Goal: Task Accomplishment & Management: Use online tool/utility

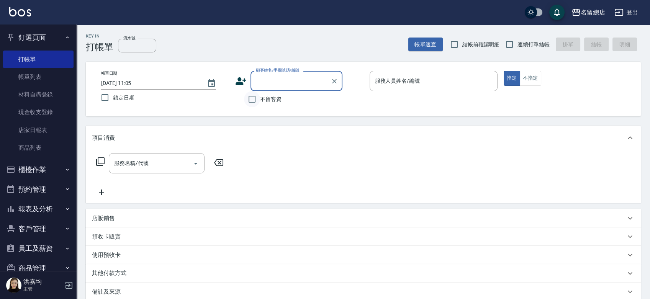
click at [251, 102] on input "不留客資" at bounding box center [252, 99] width 16 height 16
checkbox input "true"
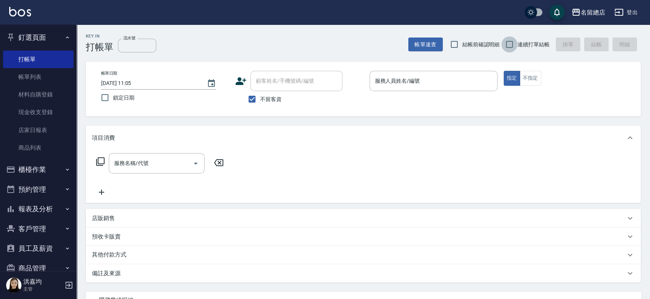
click at [509, 41] on input "連續打單結帳" at bounding box center [510, 44] width 16 height 16
checkbox input "true"
click at [392, 80] on input "服務人員姓名/編號" at bounding box center [433, 80] width 121 height 13
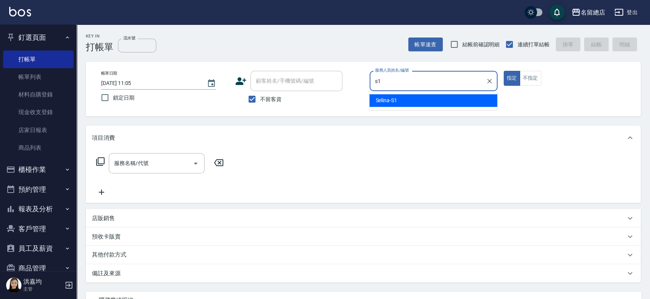
type input "Selina-S1"
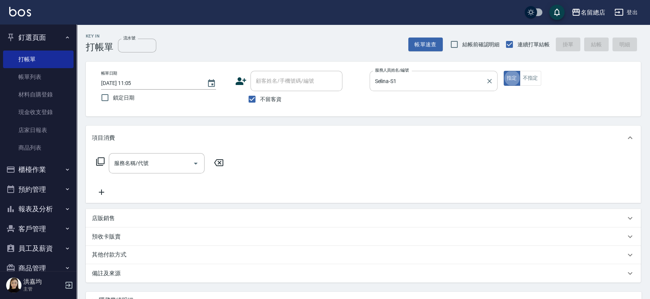
type button "true"
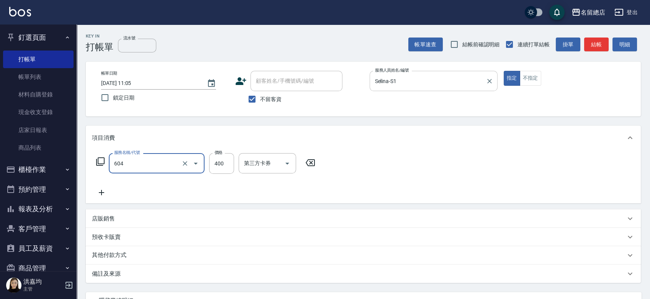
type input "健康洗髮(604)"
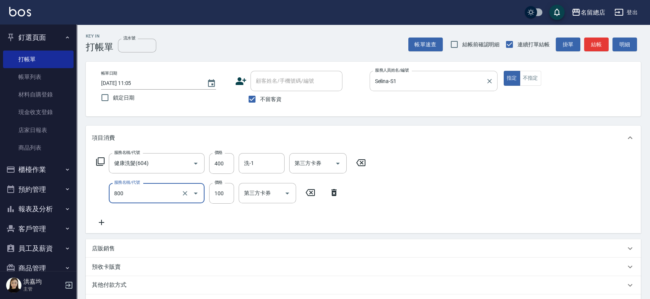
type input "梳髮(800)"
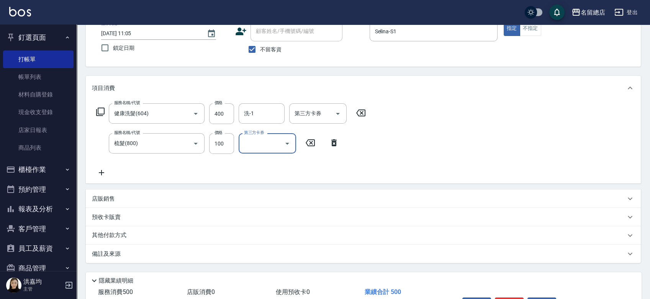
scroll to position [99, 0]
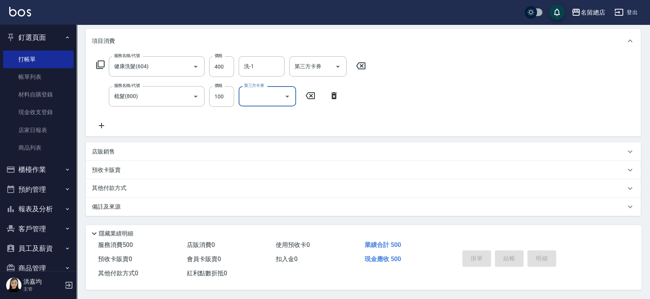
type input "[DATE] 11:50"
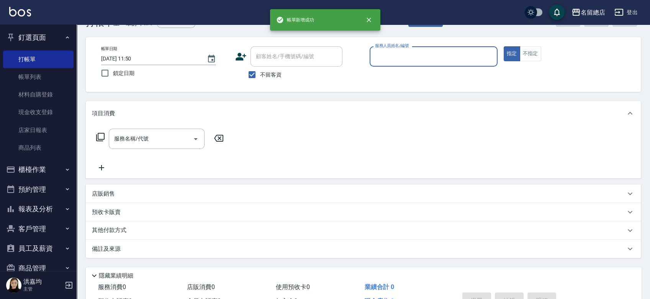
scroll to position [0, 0]
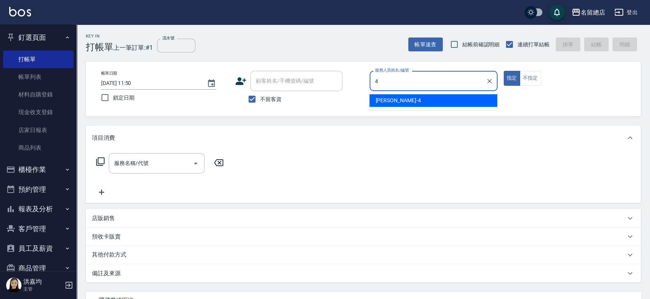
type input "[PERSON_NAME]-4"
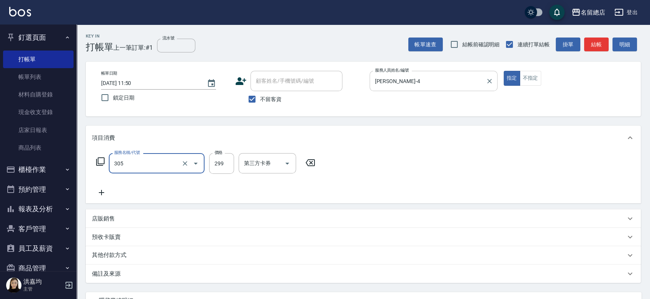
type input "剪髮(305)"
type input "500"
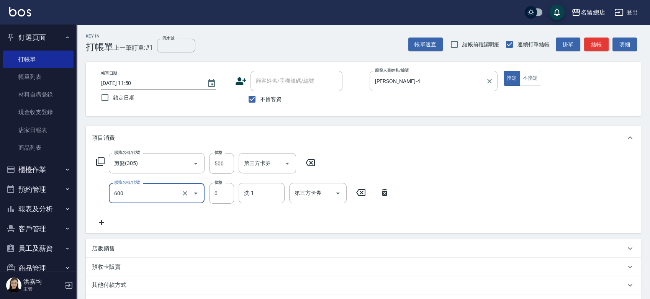
type input "洗髮(免費)(600)"
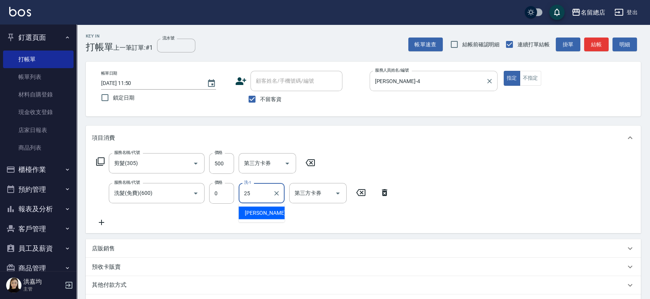
type input "[PERSON_NAME]-25"
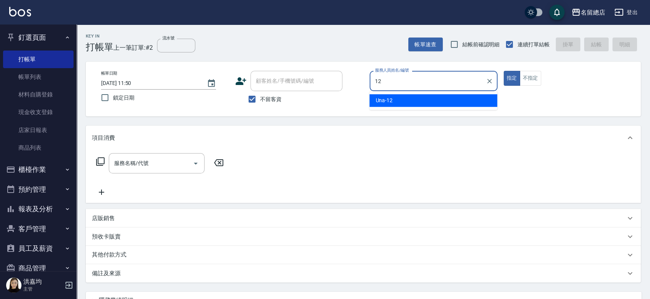
type input "Una-12"
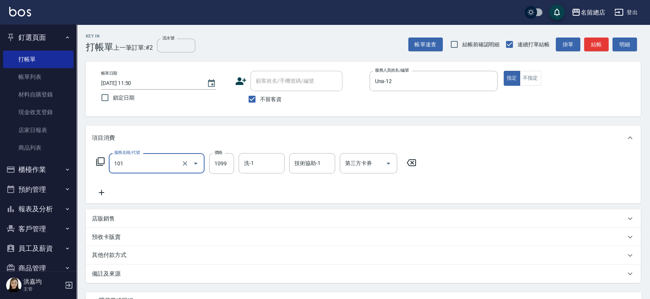
type input "蘊活頭皮1099(101)"
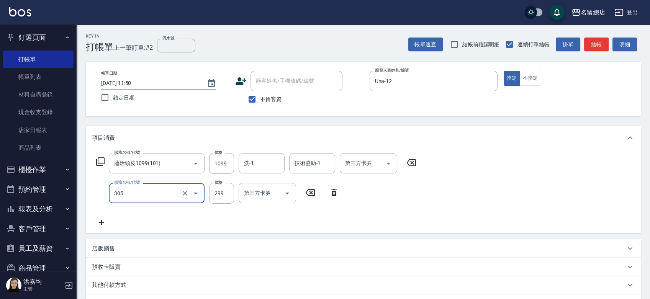
type input "剪髮(305)"
type input "401"
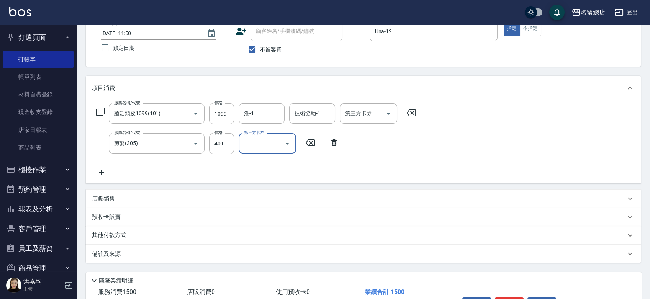
scroll to position [99, 0]
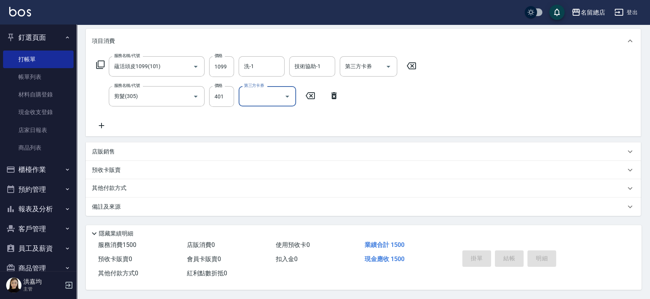
type input "[DATE] 11:51"
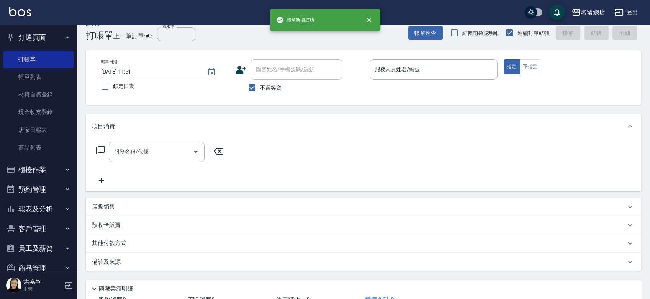
scroll to position [0, 0]
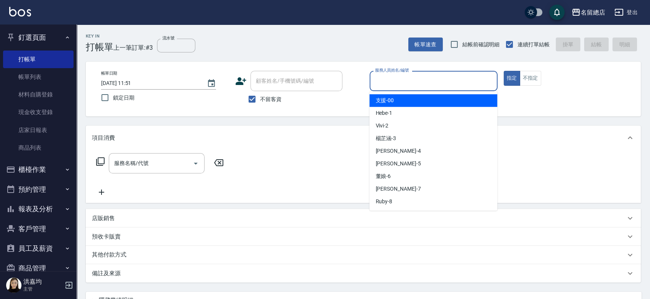
click at [467, 81] on input "服務人員姓名/編號" at bounding box center [433, 80] width 121 height 13
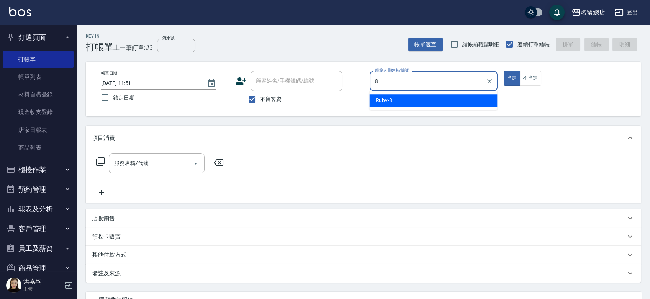
type input "Ruby-8"
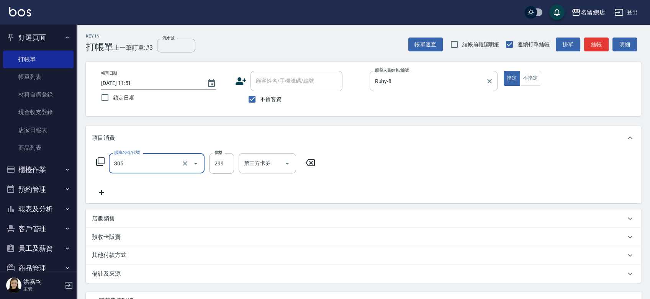
type input "剪髮(305)"
type input "100"
click at [415, 164] on div "服務名稱/代號 剪髮(305) 服務名稱/代號 價格 100 價格 第三方卡券 第三方卡券" at bounding box center [363, 176] width 555 height 53
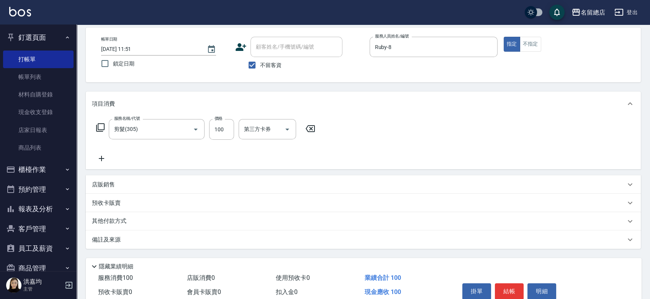
scroll to position [69, 0]
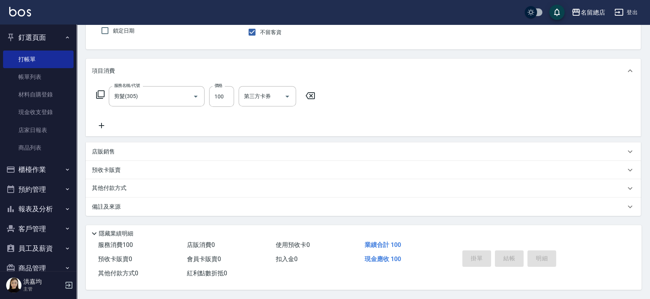
type input "[DATE] 11:52"
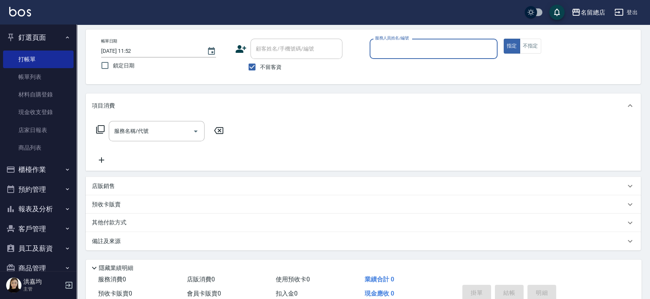
scroll to position [0, 0]
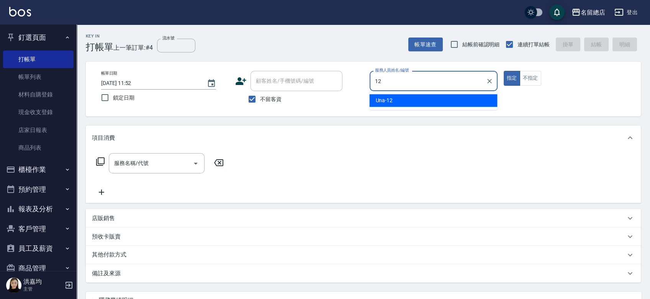
type input "Una-12"
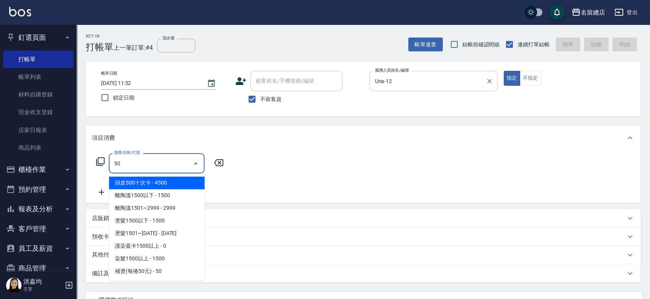
type input "5"
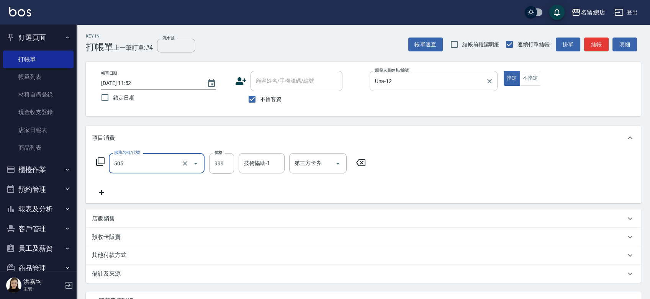
type input "染髮999以下(505)"
type input "900"
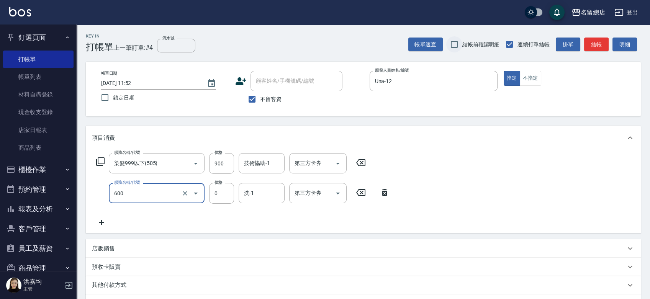
type input "洗髮(免費)(600)"
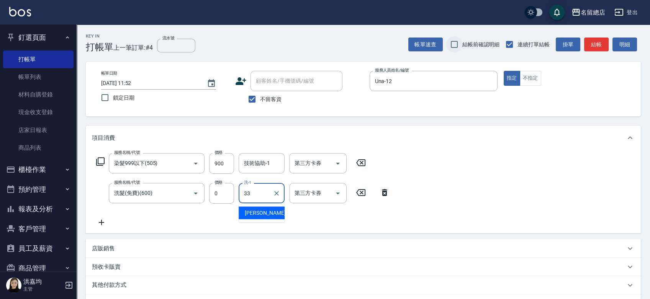
type input "[PERSON_NAME]-33"
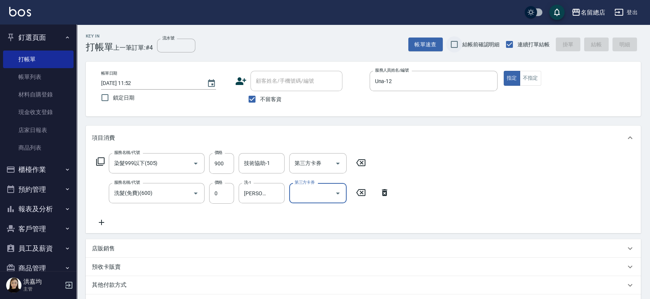
type input "[DATE] 12:13"
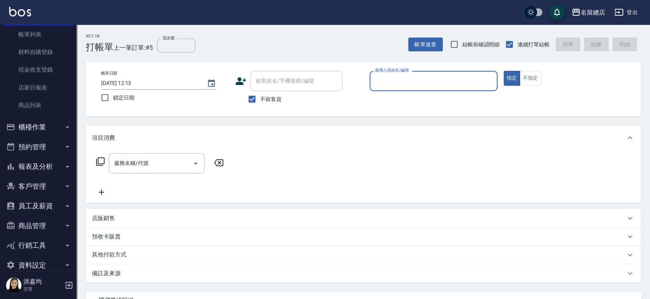
scroll to position [55, 0]
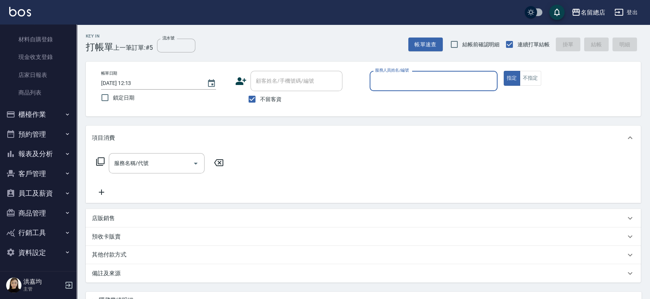
click at [34, 171] on button "客戶管理" at bounding box center [38, 174] width 71 height 20
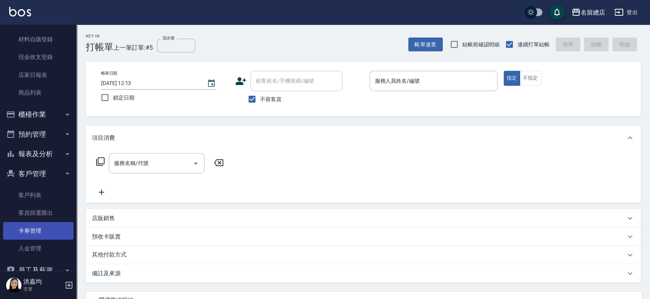
click at [25, 235] on link "卡券管理" at bounding box center [38, 231] width 71 height 18
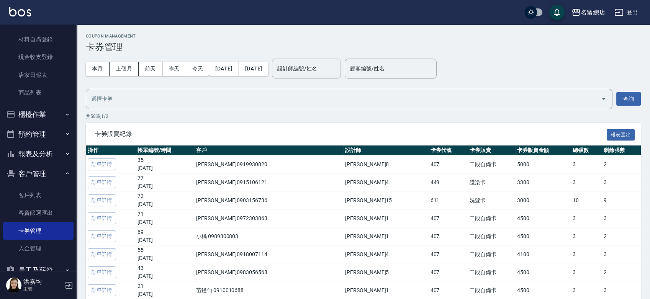
click at [332, 69] on input "設計師編號/姓名" at bounding box center [307, 68] width 62 height 13
drag, startPoint x: 328, startPoint y: 70, endPoint x: 325, endPoint y: 67, distance: 4.3
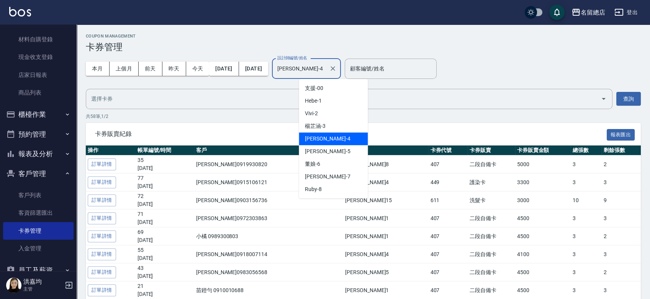
type input "[PERSON_NAME]-4"
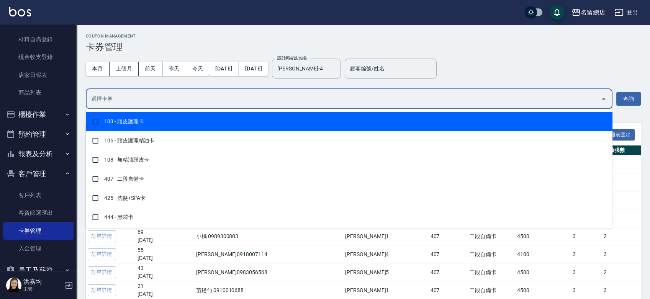
drag, startPoint x: 325, startPoint y: 67, endPoint x: 146, endPoint y: 94, distance: 181.1
click at [146, 94] on input "text" at bounding box center [343, 98] width 509 height 13
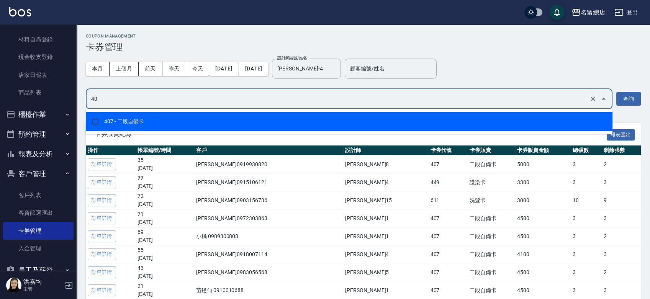
type input "407"
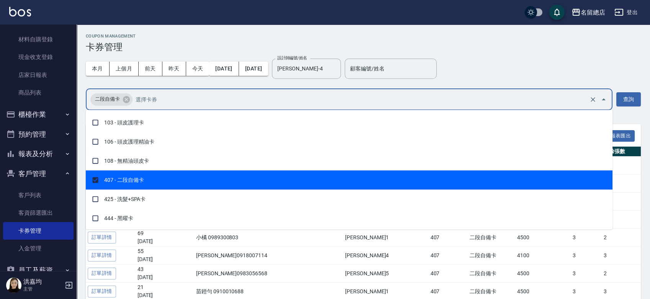
click at [187, 176] on span "407 - 二段自備卡" at bounding box center [349, 180] width 527 height 19
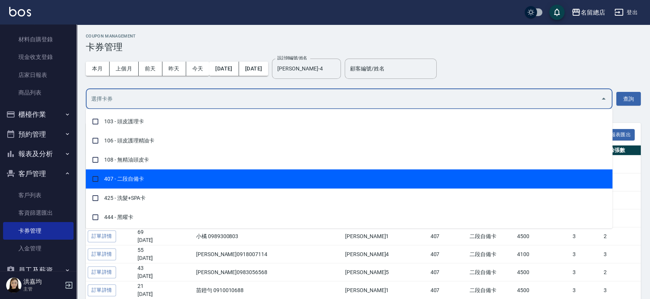
click at [187, 176] on span "407 - 二段自備卡" at bounding box center [349, 178] width 527 height 19
click at [202, 171] on span "407 - 二段自備卡" at bounding box center [349, 178] width 527 height 19
checkbox input "true"
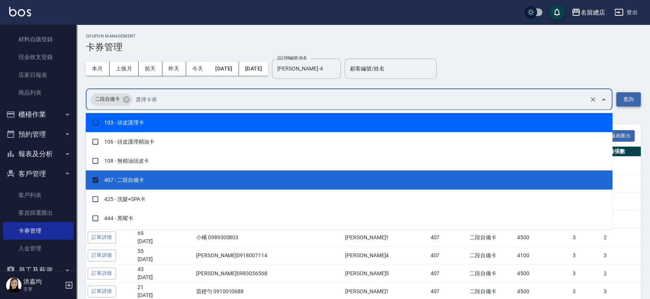
click at [632, 100] on button "查詢" at bounding box center [629, 99] width 25 height 14
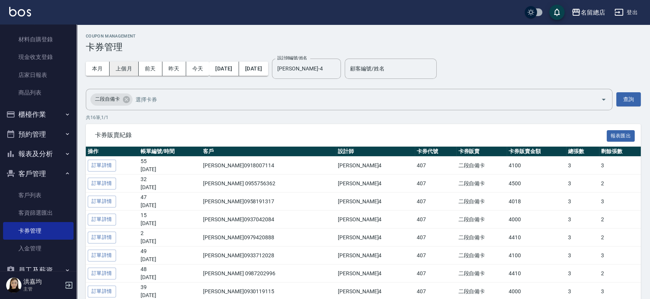
click at [125, 66] on button "上個月" at bounding box center [124, 69] width 29 height 14
click at [123, 68] on button "上個月" at bounding box center [124, 69] width 29 height 14
click at [629, 101] on button "查詢" at bounding box center [629, 99] width 25 height 14
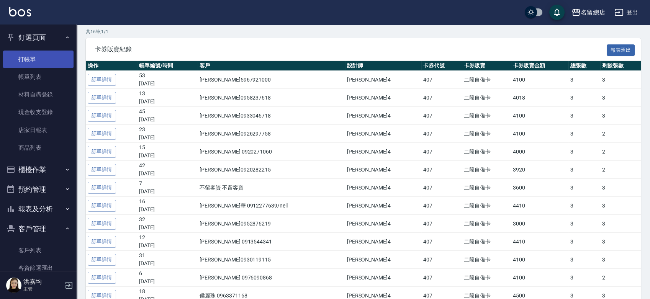
scroll to position [85, 0]
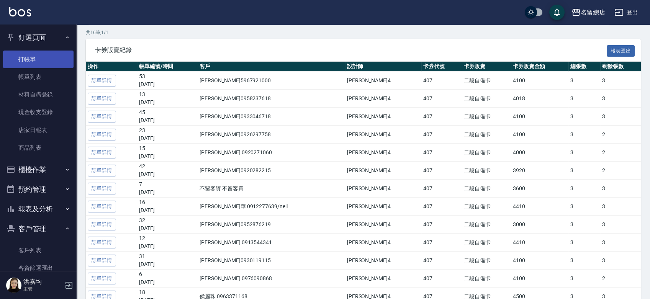
click at [31, 63] on link "打帳單" at bounding box center [38, 60] width 71 height 18
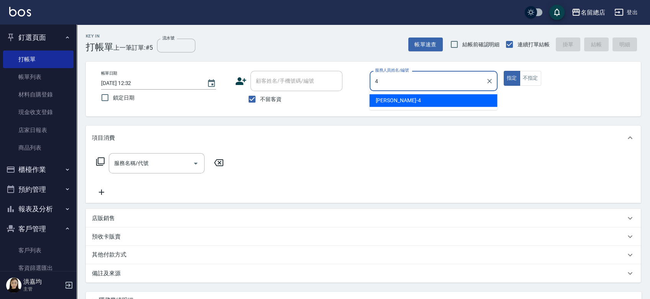
type input "[PERSON_NAME]-4"
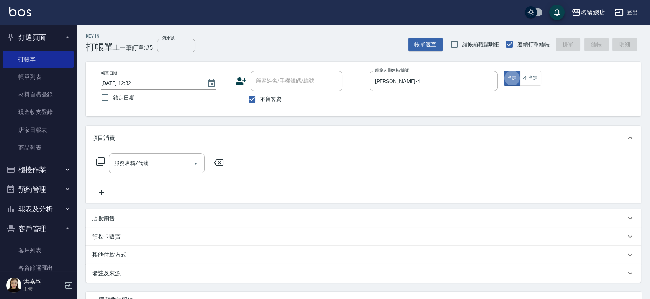
type button "true"
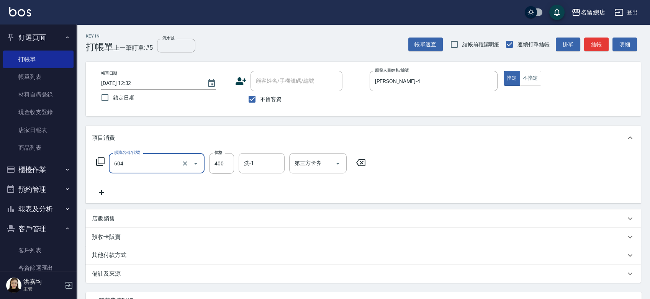
type input "健康洗髮(604)"
type input "300"
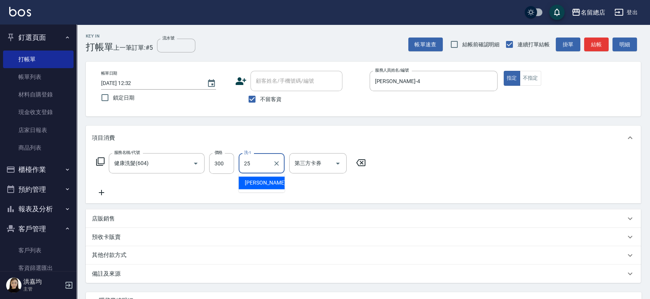
type input "[PERSON_NAME]-25"
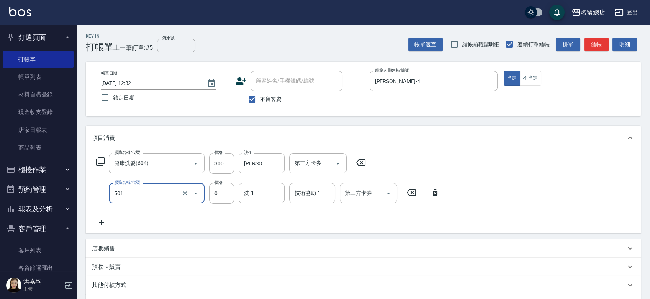
type input "2段蓋卡1300以上(501)"
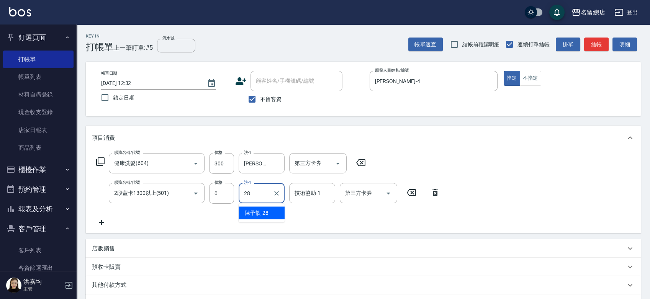
type input "陳予歆-28"
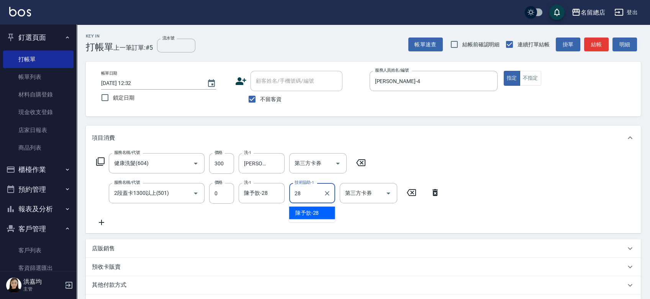
type input "陳予歆-28"
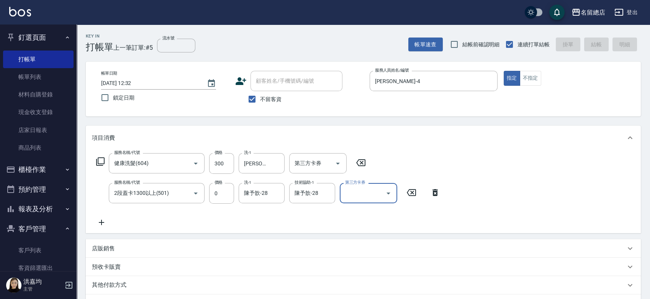
type input "[DATE] 12:33"
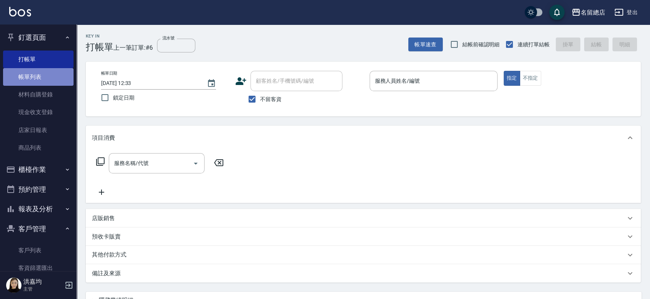
click at [46, 74] on link "帳單列表" at bounding box center [38, 77] width 71 height 18
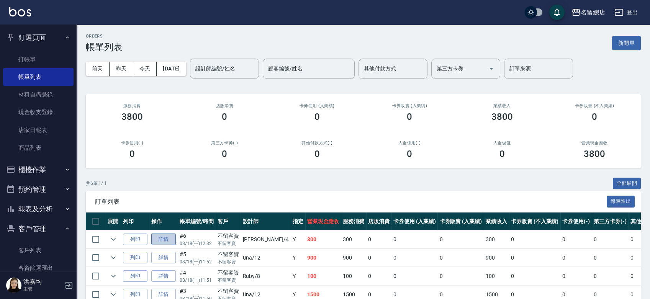
click at [168, 244] on link "詳情" at bounding box center [163, 240] width 25 height 12
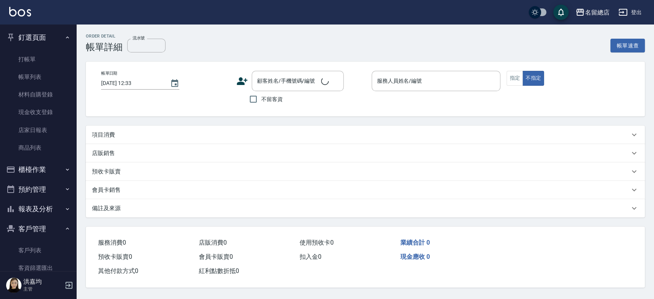
type input "[DATE] 12:32"
checkbox input "true"
type input "[PERSON_NAME]-4"
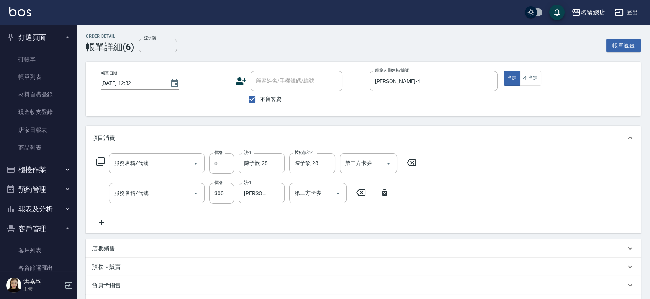
type input "2段蓋卡1300以上(501)"
type input "健康洗髮(604)"
click at [24, 57] on link "打帳單" at bounding box center [38, 60] width 71 height 18
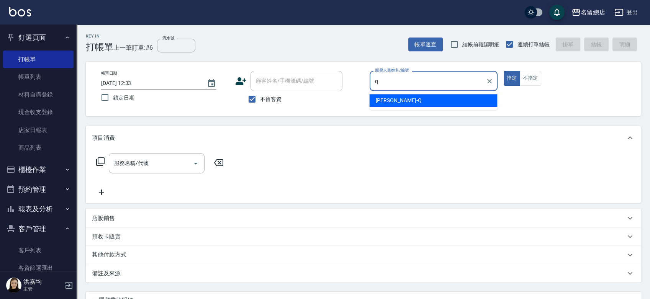
type input "[PERSON_NAME]"
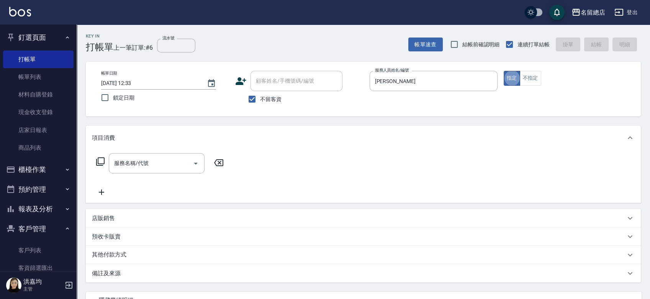
type button "true"
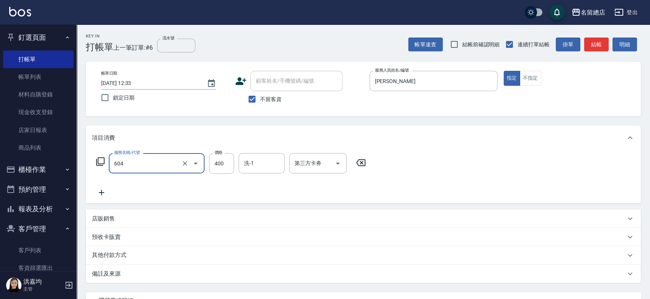
type input "健康洗髮(604)"
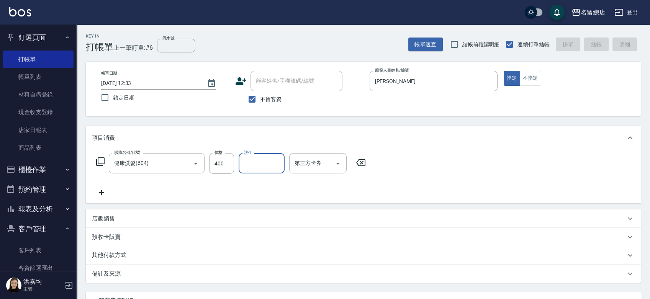
type input "[DATE] 12:35"
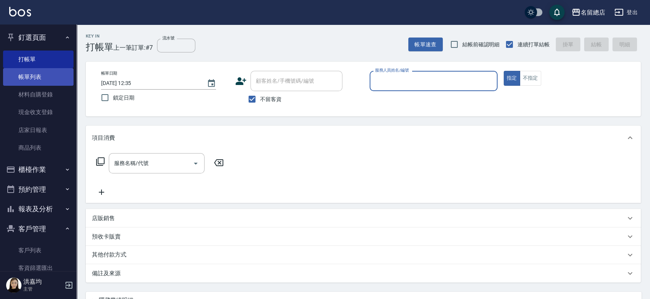
click at [30, 78] on link "帳單列表" at bounding box center [38, 77] width 71 height 18
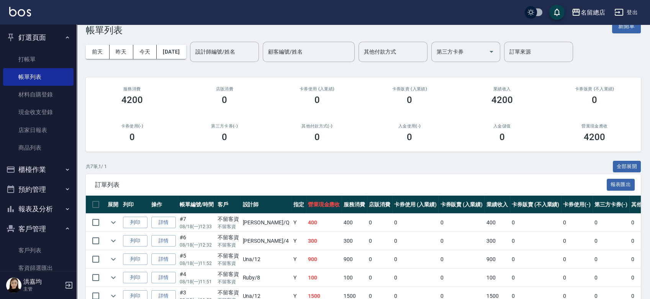
scroll to position [43, 0]
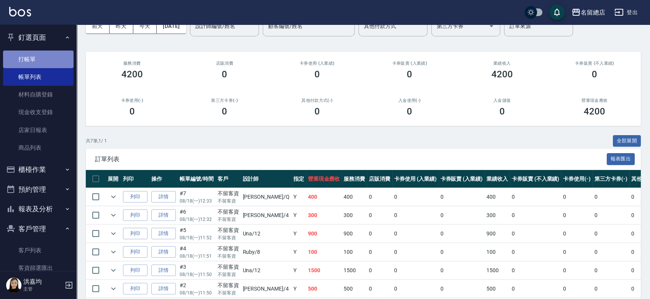
click at [43, 58] on link "打帳單" at bounding box center [38, 60] width 71 height 18
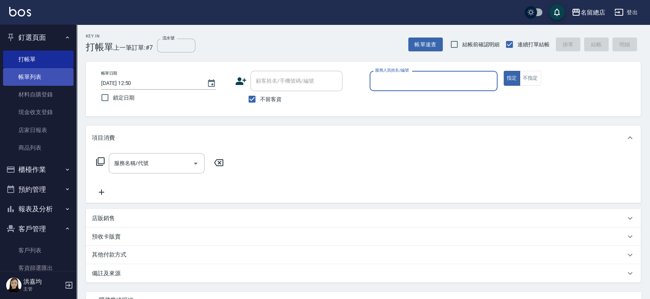
click at [39, 82] on link "帳單列表" at bounding box center [38, 77] width 71 height 18
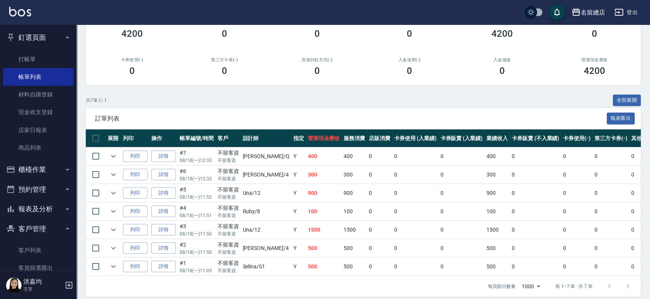
scroll to position [85, 0]
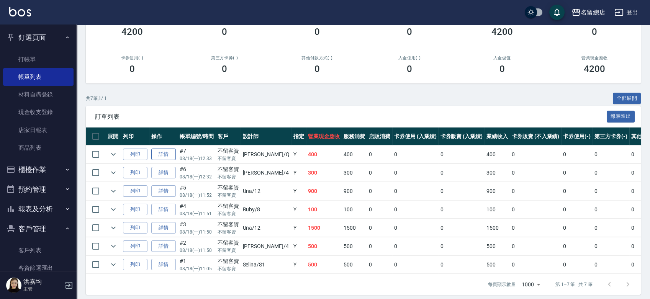
click at [166, 156] on link "詳情" at bounding box center [163, 155] width 25 height 12
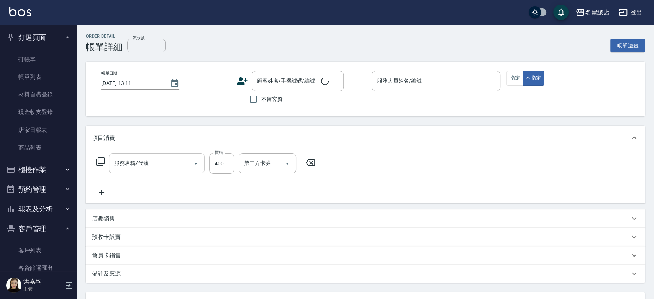
type input "[DATE] 12:33"
checkbox input "true"
type input "[PERSON_NAME]"
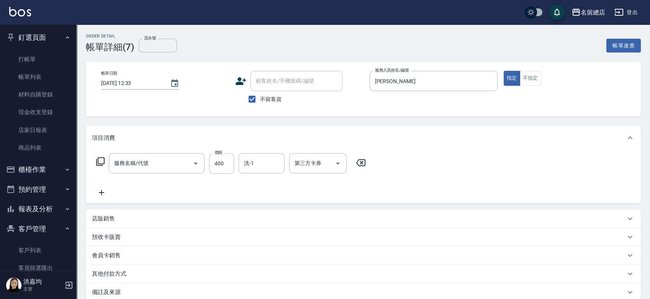
type input "健康洗髮(604)"
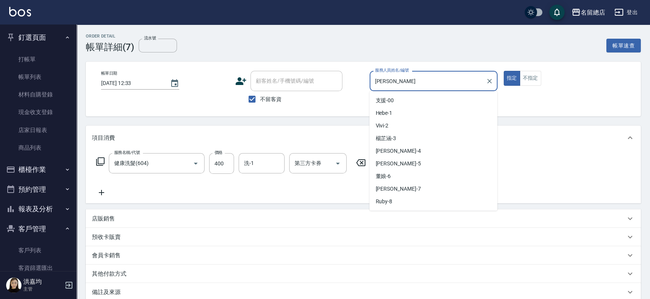
click at [416, 82] on input "[PERSON_NAME]" at bounding box center [428, 80] width 110 height 13
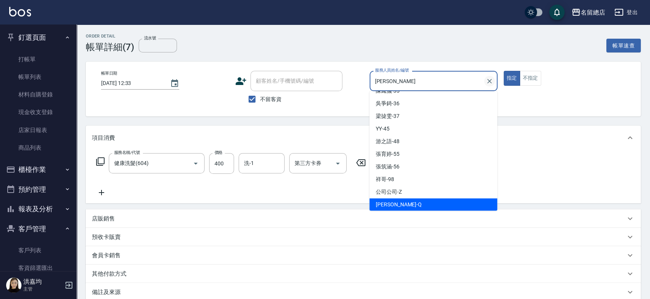
click at [487, 81] on icon "Clear" at bounding box center [490, 81] width 8 height 8
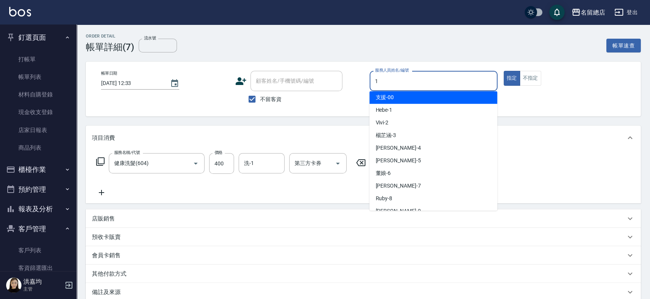
scroll to position [0, 0]
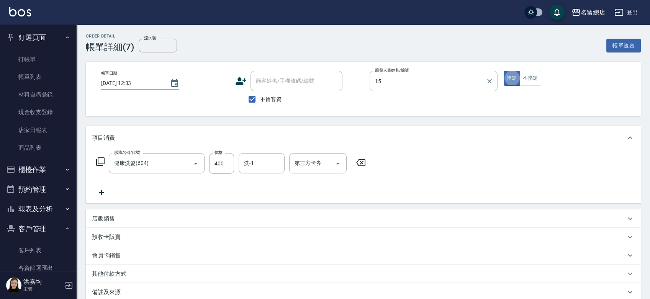
type input "[PERSON_NAME]-15"
type button "true"
click at [150, 168] on div "健康洗髮(604) 服務名稱/代號" at bounding box center [157, 163] width 96 height 20
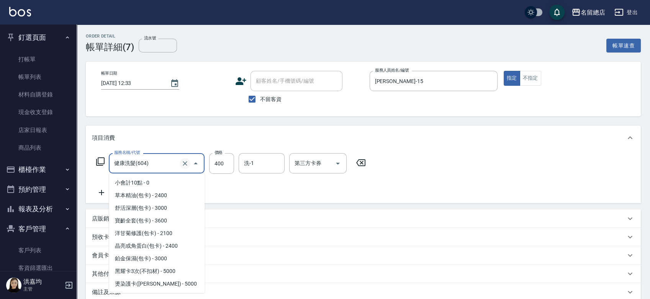
scroll to position [1034, 0]
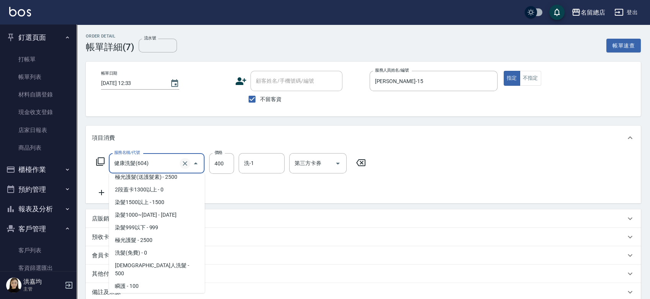
click at [184, 163] on icon "Clear" at bounding box center [185, 164] width 8 height 8
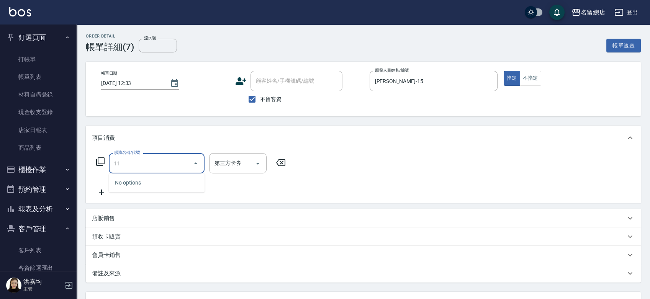
type input "1"
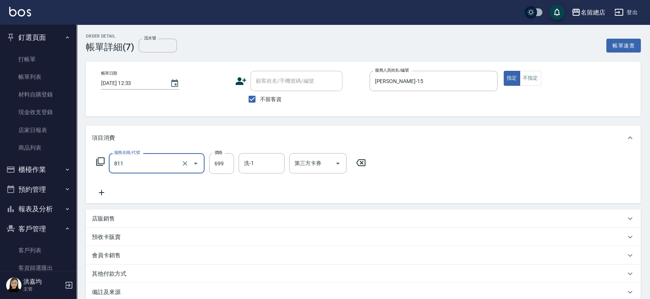
type input "洗+剪(811)"
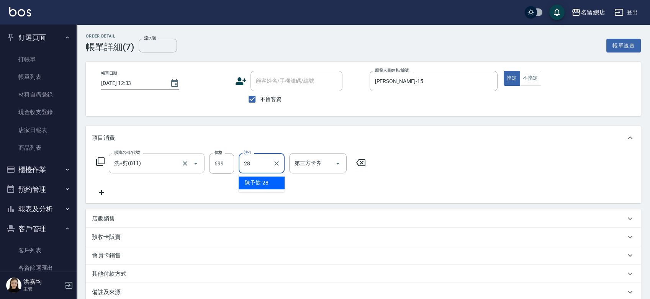
type input "陳予歆-28"
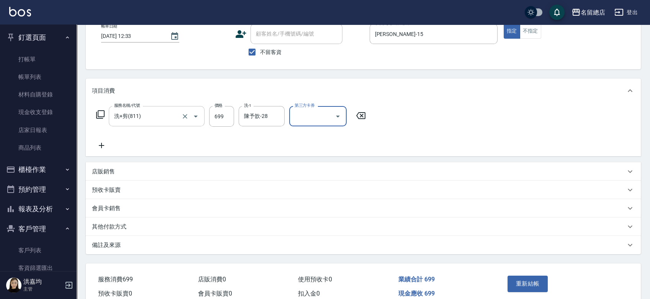
scroll to position [84, 0]
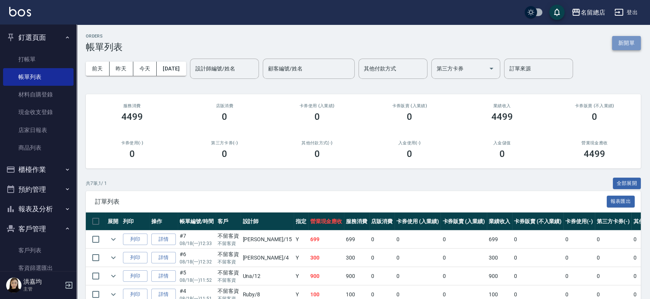
click at [627, 43] on button "新開單" at bounding box center [626, 43] width 29 height 14
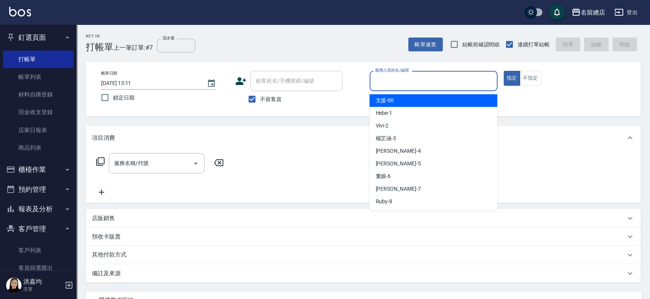
click at [422, 85] on input "服務人員姓名/編號" at bounding box center [433, 80] width 121 height 13
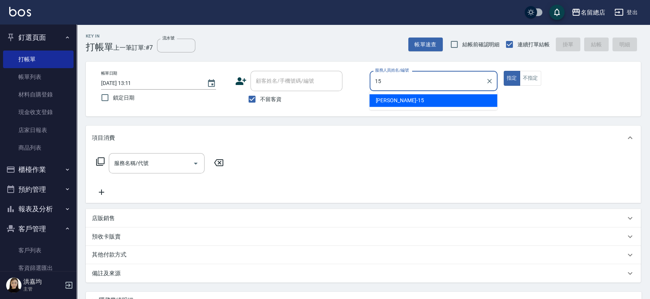
type input "[PERSON_NAME]-15"
type button "true"
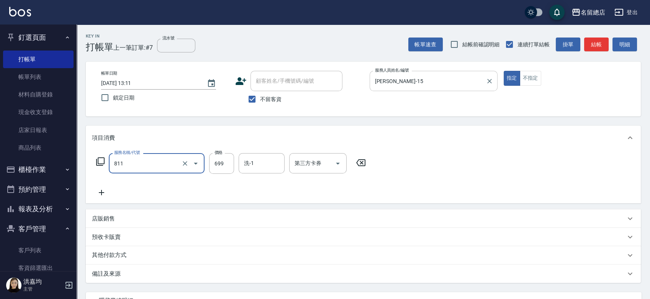
type input "洗+剪(811)"
type input "799"
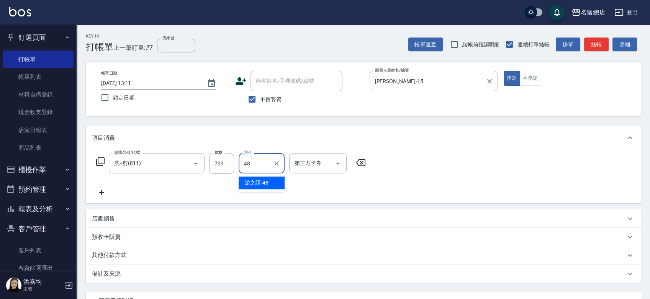
type input "游之語-48"
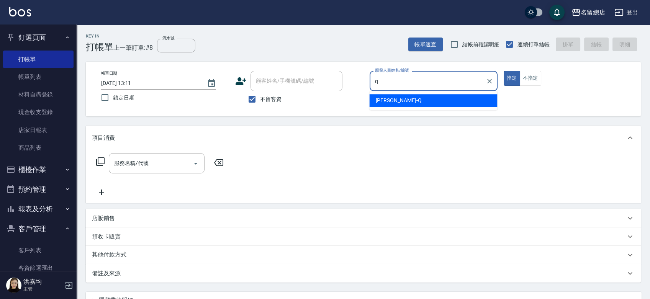
type input "[PERSON_NAME]"
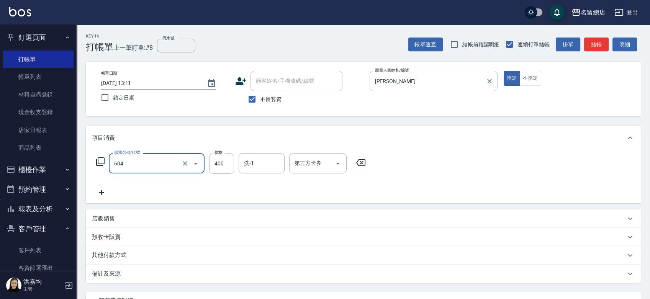
type input "健康洗髮(604)"
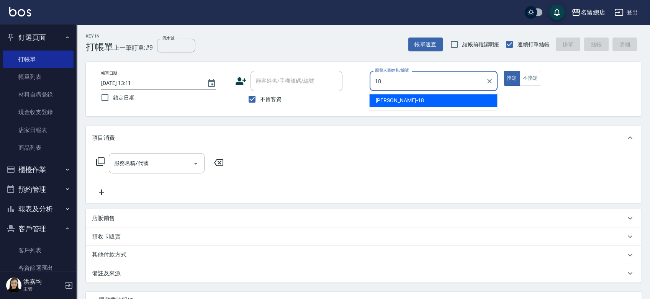
type input "[PERSON_NAME]-18"
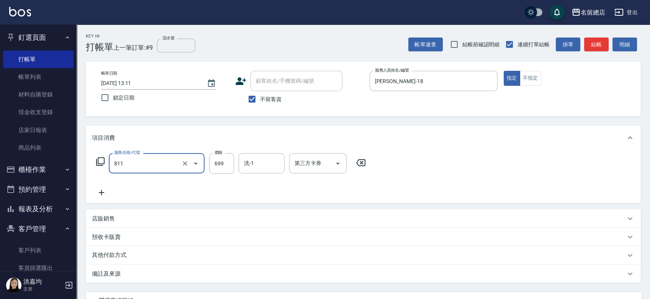
type input "洗+剪(811)"
type input "800"
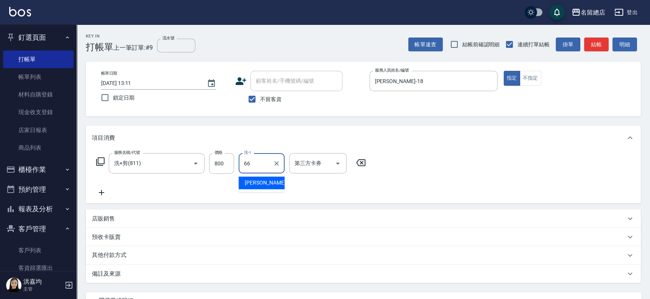
type input "[PERSON_NAME]-66"
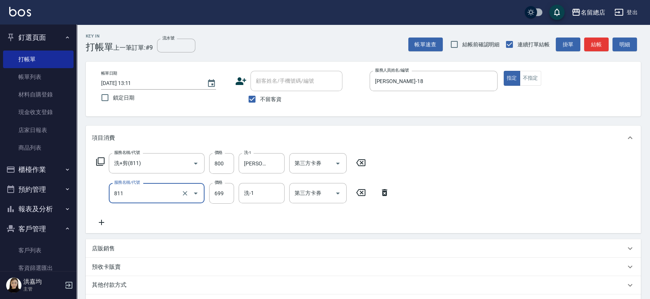
type input "洗+剪(811)"
type input "800"
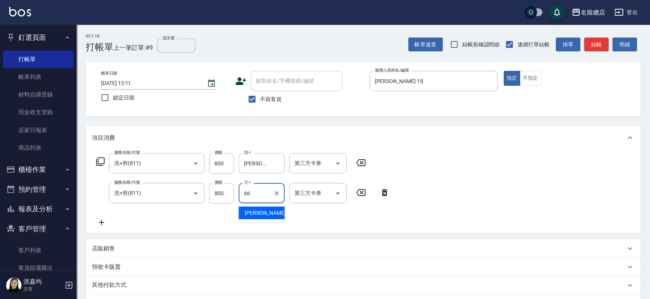
type input "[PERSON_NAME]-66"
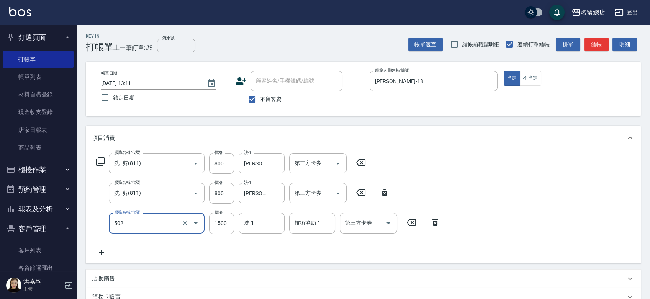
type input "染髮1500以上(502)"
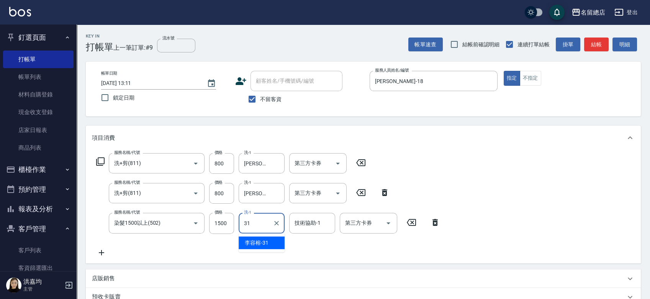
type input "[PERSON_NAME]-31"
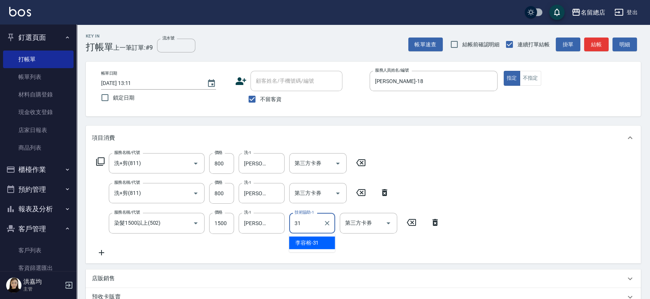
type input "[PERSON_NAME]-31"
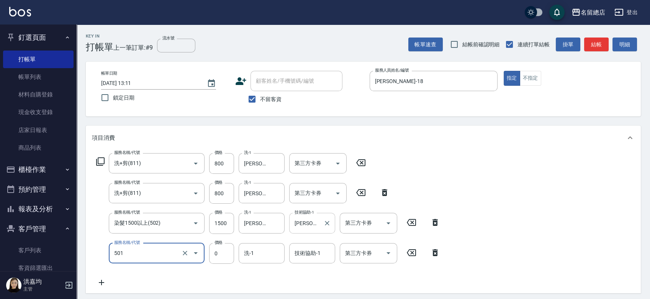
type input "2段蓋卡1300以上(501)"
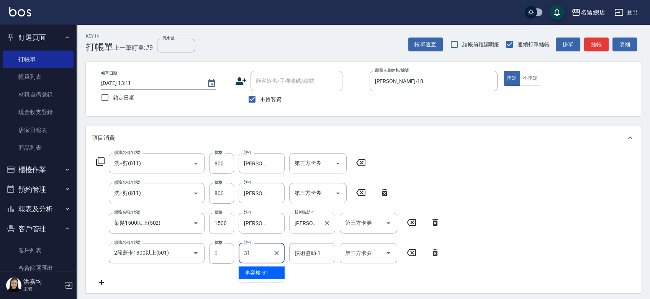
type input "[PERSON_NAME]-31"
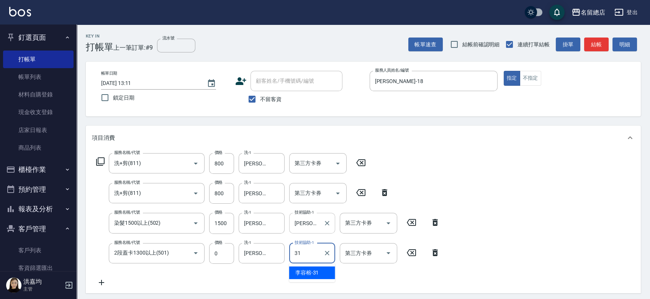
type input "[PERSON_NAME]-31"
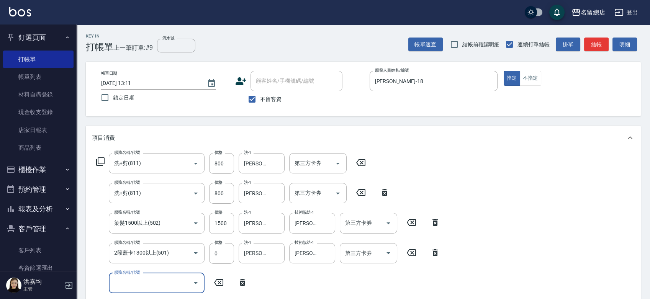
scroll to position [189, 0]
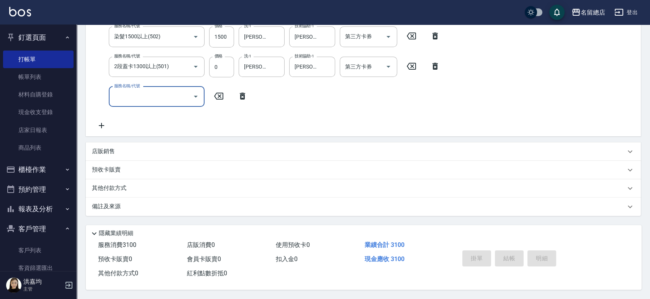
type input "[DATE] 13:22"
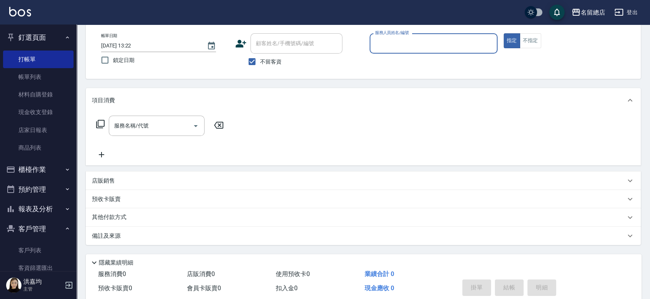
scroll to position [0, 0]
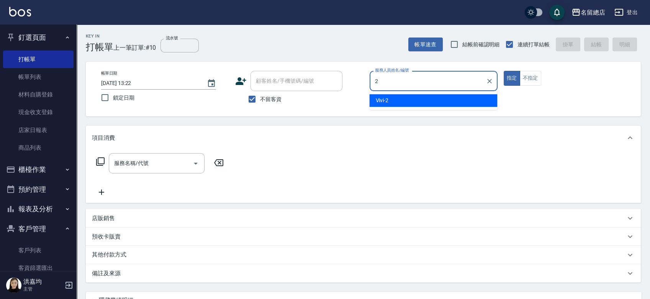
type input "Vivi-2"
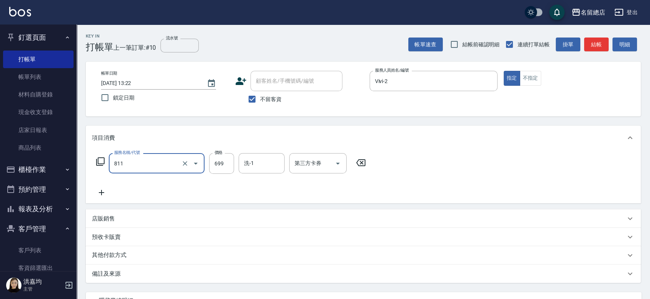
type input "洗+剪(811)"
type input "700"
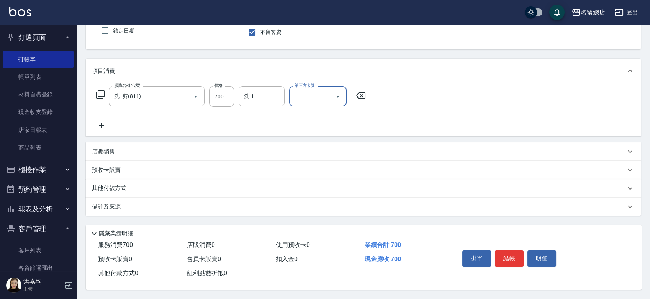
scroll to position [69, 0]
click at [115, 153] on div "店販銷售" at bounding box center [359, 152] width 534 height 8
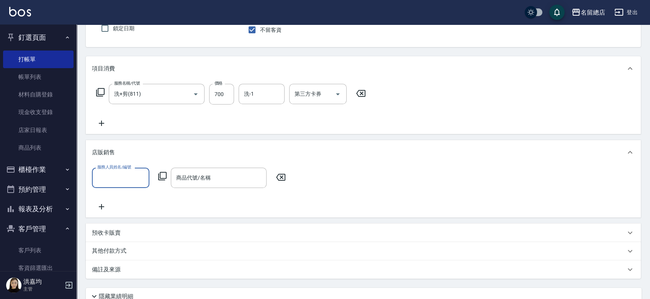
scroll to position [0, 0]
click at [126, 176] on input "服務人員姓名/編號" at bounding box center [120, 177] width 51 height 13
type input "Vivi-2"
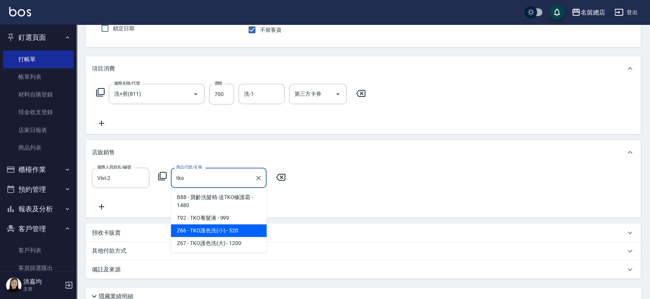
click at [244, 231] on span "Z66 - TKO護色洗(小) - 520" at bounding box center [219, 231] width 96 height 13
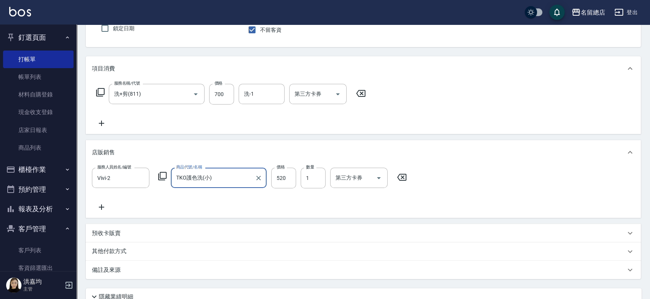
type input "TKO護色洗(小)"
type input "500"
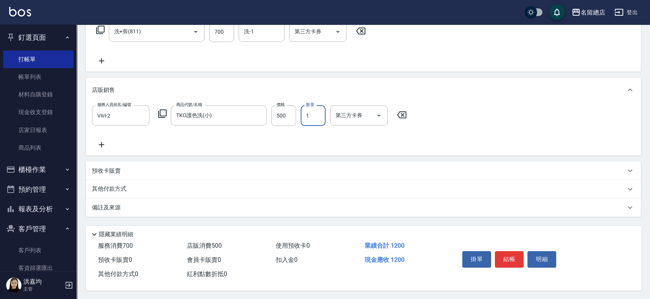
scroll to position [135, 0]
type input "[DATE] 13:24"
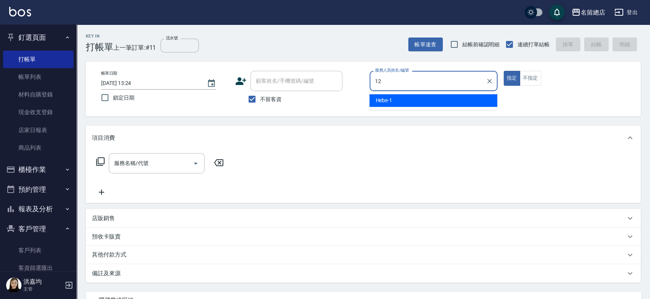
type input "Una-12"
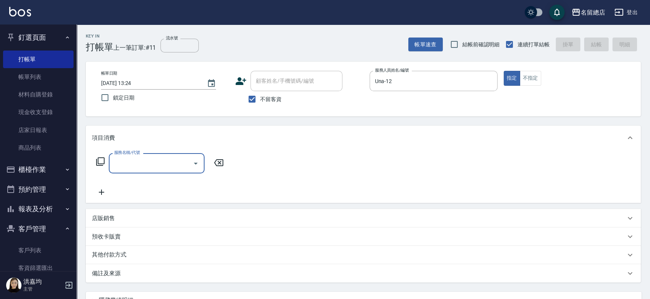
type input "6"
type input "剪髮(305)"
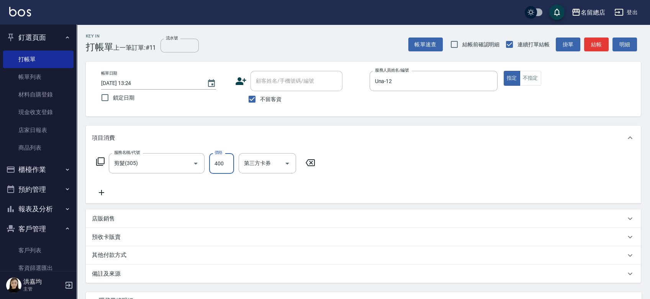
type input "400"
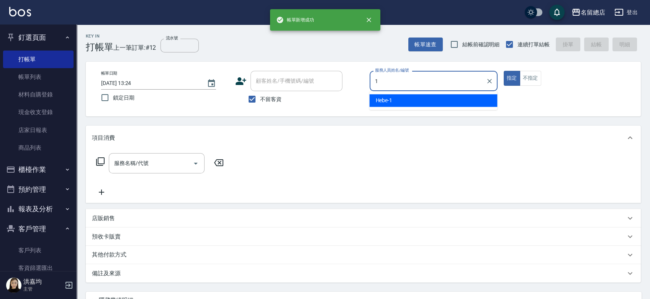
type input "Hebe-1"
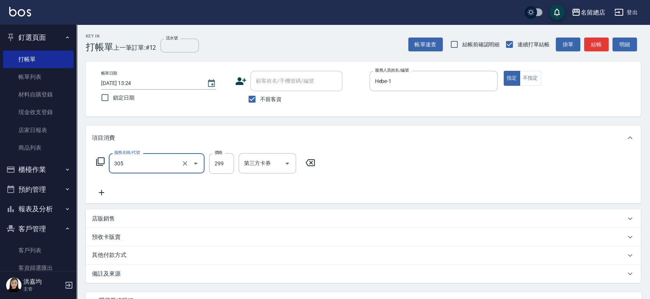
type input "剪髮(305)"
type input "900"
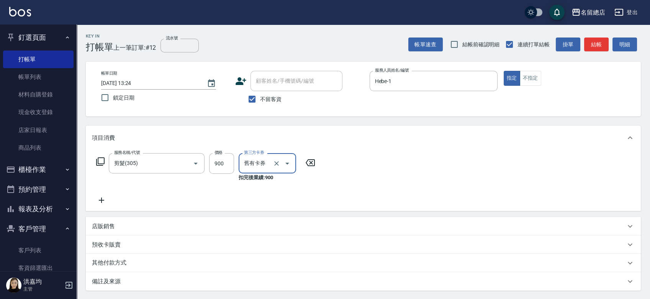
type input "舊有卡券"
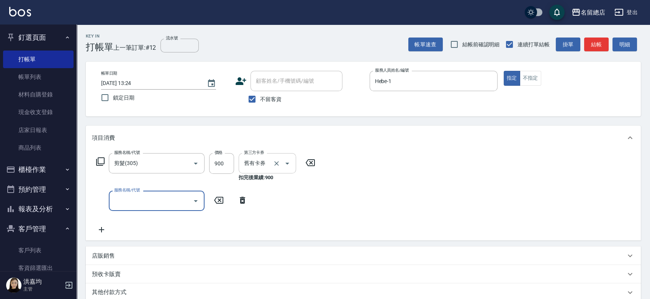
click at [289, 163] on icon "Open" at bounding box center [287, 163] width 9 height 9
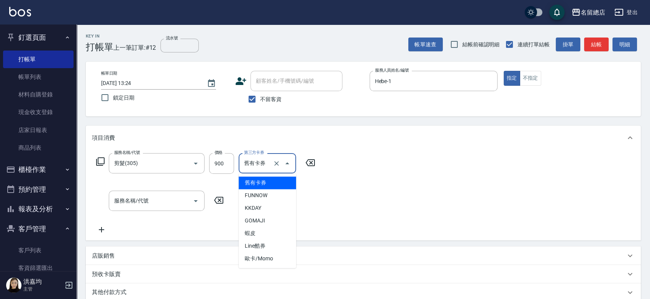
click at [275, 164] on icon "Clear" at bounding box center [277, 164] width 8 height 8
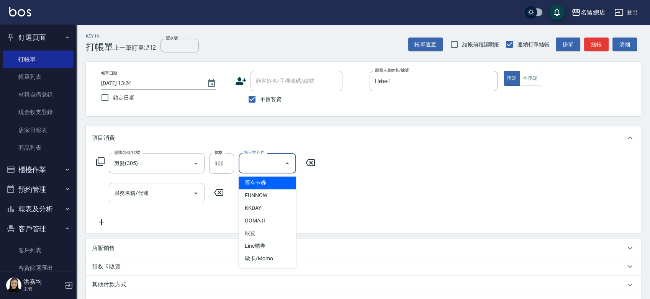
click at [147, 190] on input "服務名稱/代號" at bounding box center [150, 193] width 77 height 13
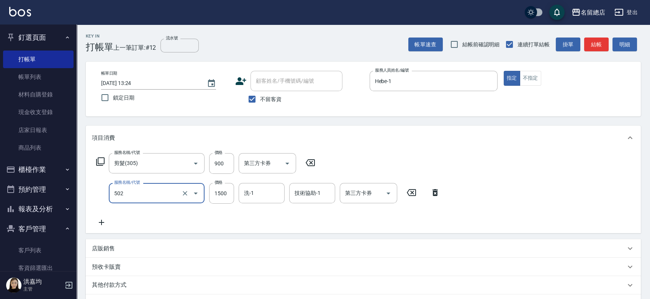
type input "染髮1500以上(502)"
type input "1499"
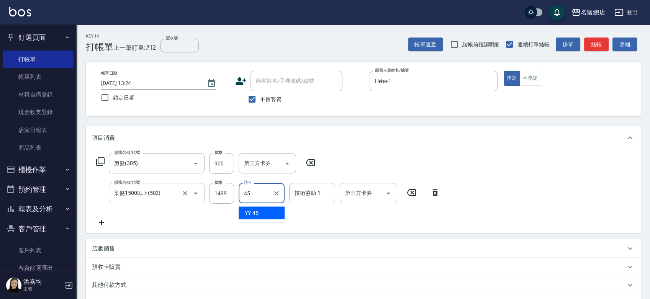
type input "YY-45"
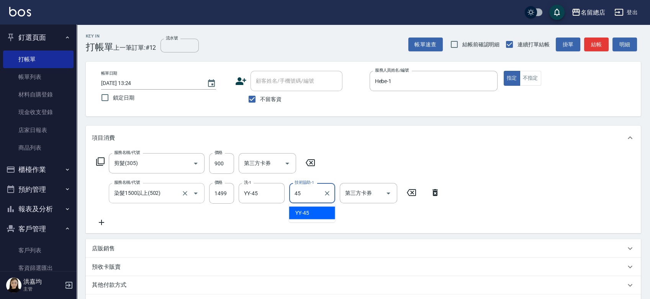
type input "YY-45"
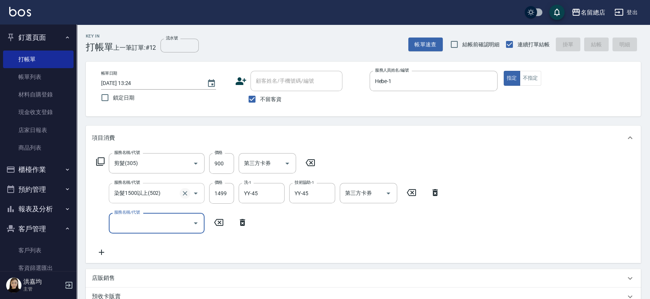
type input "[DATE] 13:25"
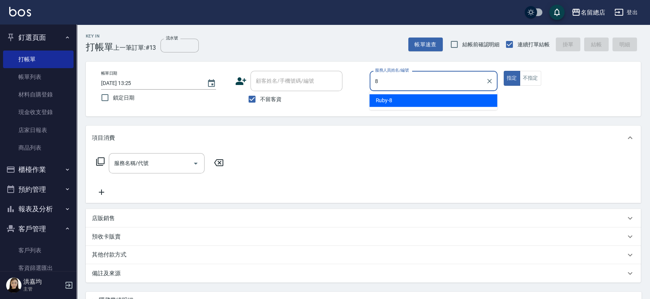
type input "Ruby-8"
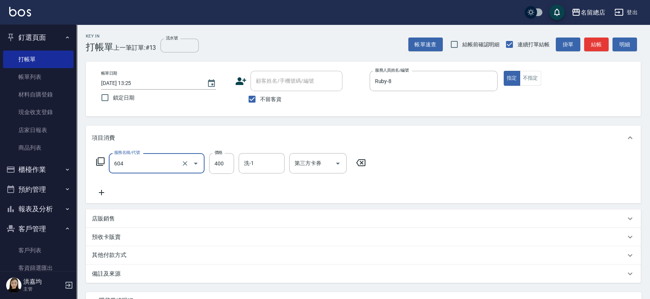
type input "健康洗髮(604)"
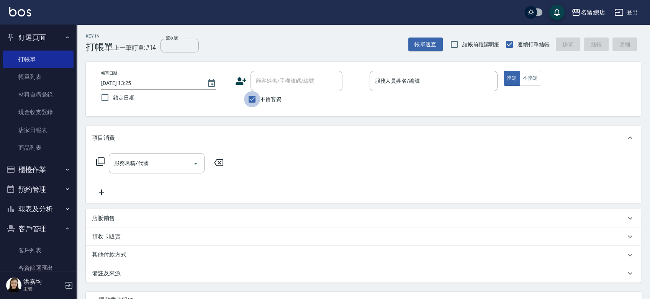
click at [250, 98] on input "不留客資" at bounding box center [252, 99] width 16 height 16
checkbox input "false"
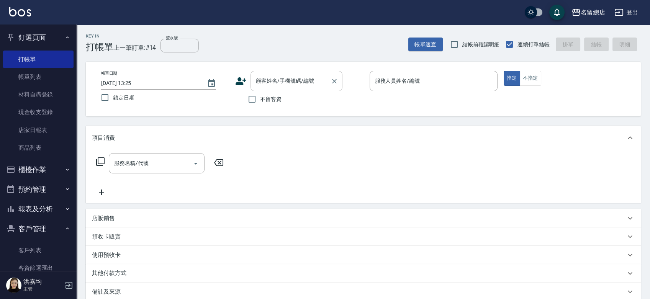
click at [280, 74] on div "顧客姓名/手機號碼/編號" at bounding box center [297, 81] width 92 height 20
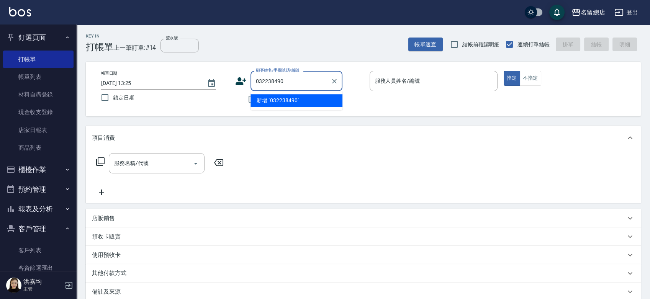
type input "032238490"
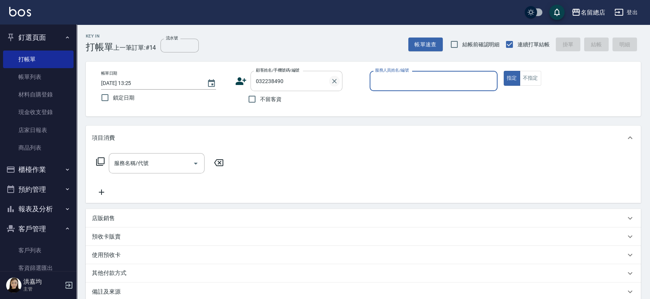
click at [335, 82] on icon "Clear" at bounding box center [335, 81] width 8 height 8
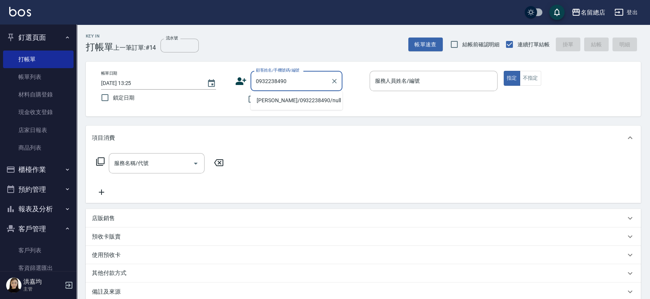
click at [285, 99] on li "[PERSON_NAME]/0932238490/null" at bounding box center [297, 100] width 92 height 13
type input "[PERSON_NAME]/0932238490/null"
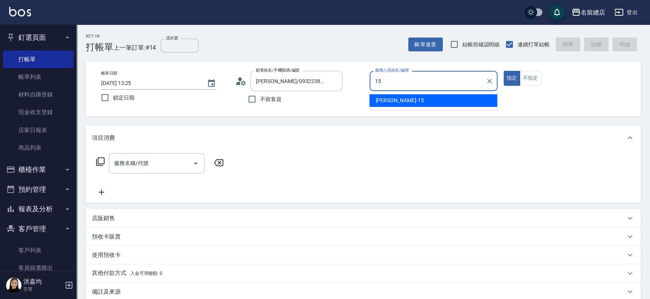
type input "[PERSON_NAME]-15"
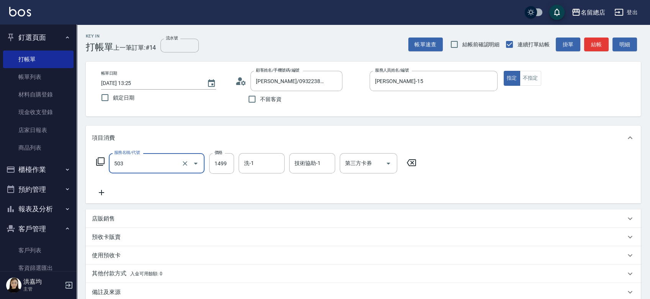
type input "染髮1000~1499(503)"
type input "1200"
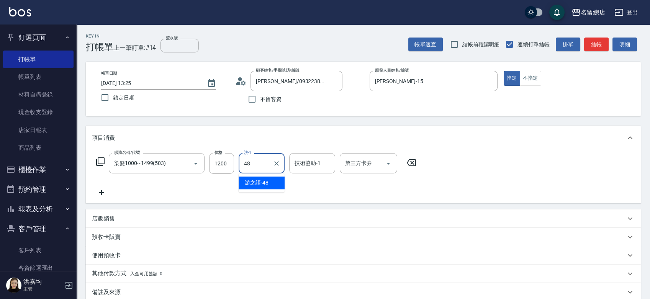
type input "游之語-48"
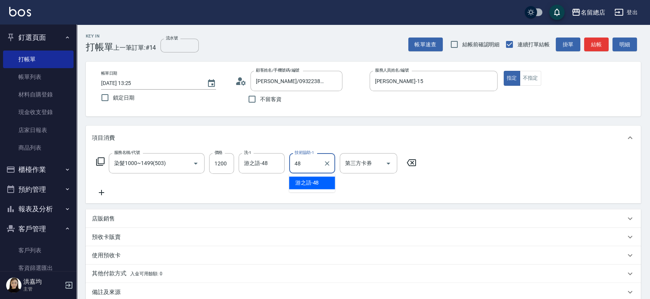
type input "游之語-48"
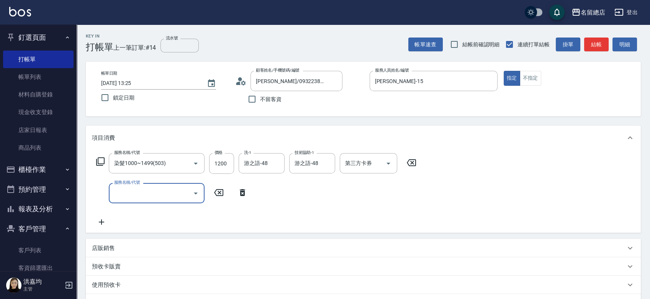
scroll to position [43, 0]
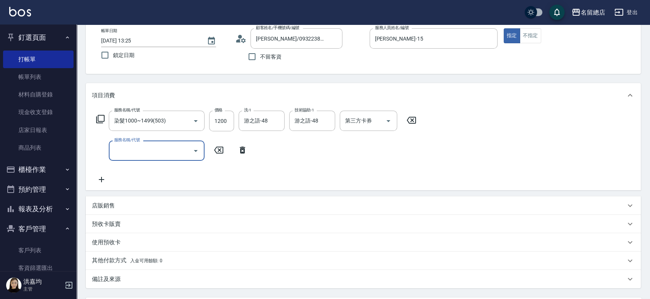
click at [112, 226] on p "預收卡販賣" at bounding box center [106, 224] width 29 height 8
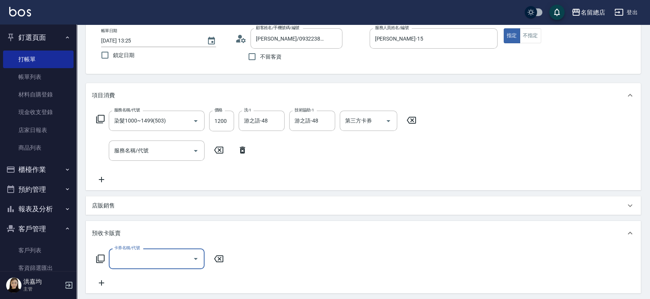
scroll to position [0, 0]
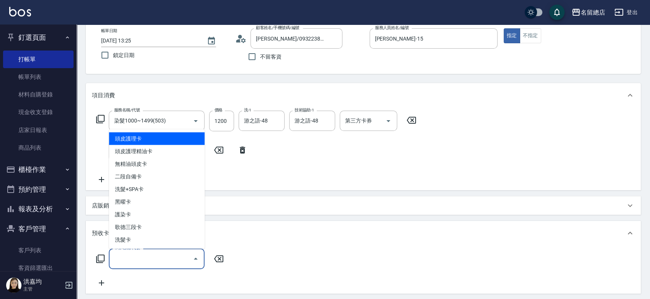
click at [129, 261] on input "卡券名稱/代號" at bounding box center [150, 258] width 77 height 13
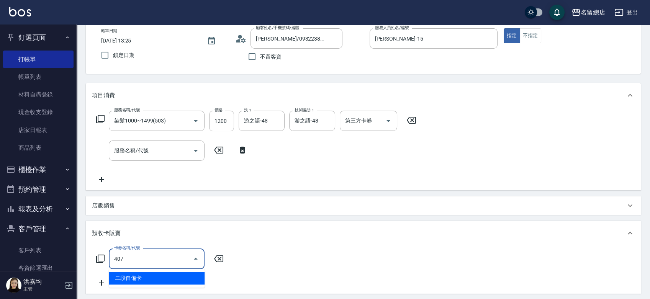
type input "二段自備卡(407)"
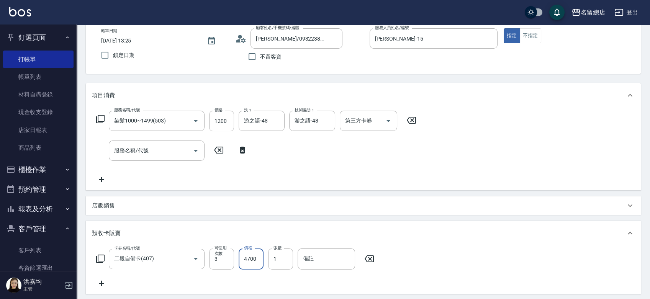
click at [260, 257] on input "4700" at bounding box center [251, 259] width 25 height 21
type input "4500"
type input "9142"
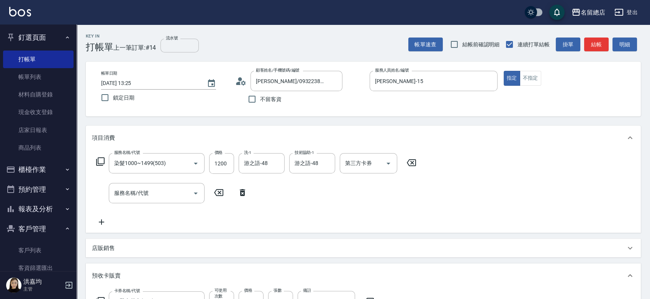
click at [174, 46] on input "流水號" at bounding box center [180, 46] width 38 height 14
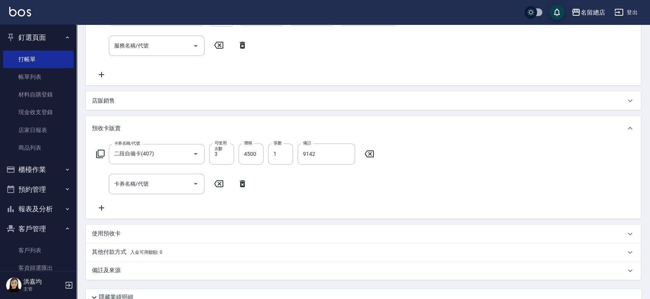
scroll to position [213, 0]
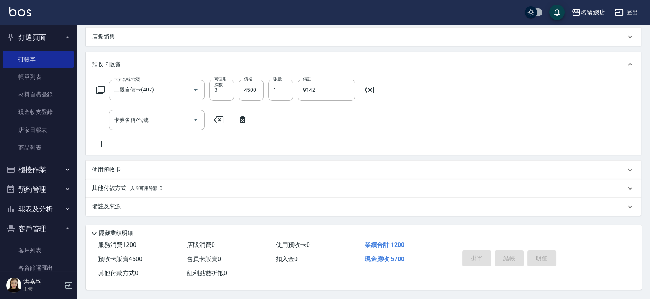
type input "9142"
type input "[DATE] 13:58"
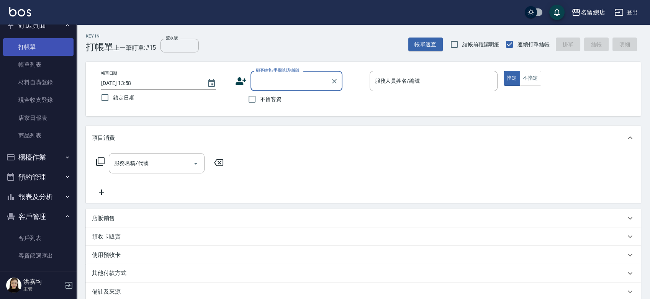
scroll to position [0, 0]
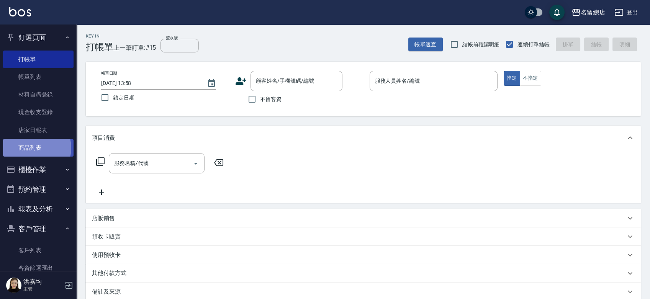
click at [35, 148] on link "商品列表" at bounding box center [38, 148] width 71 height 18
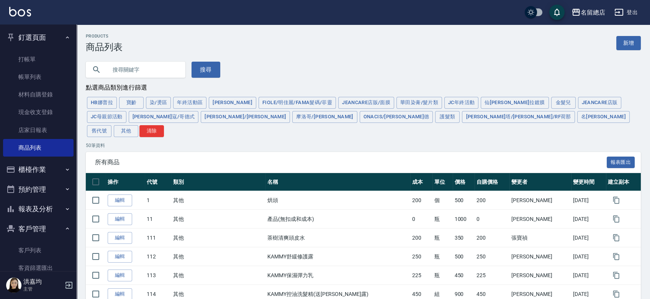
click at [113, 67] on input "text" at bounding box center [143, 69] width 72 height 21
type input "v"
type input "f"
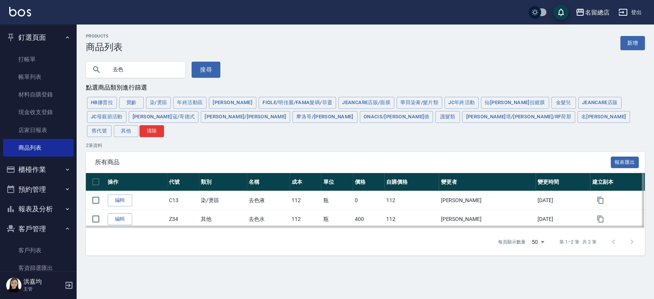
type input "去"
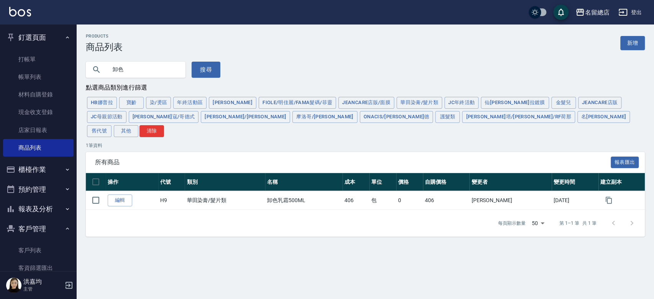
drag, startPoint x: 151, startPoint y: 69, endPoint x: 162, endPoint y: 68, distance: 11.2
click at [151, 69] on input "卸色" at bounding box center [143, 69] width 72 height 21
click at [169, 71] on input "卸色" at bounding box center [143, 69] width 72 height 21
type input "卸"
click at [24, 58] on link "打帳單" at bounding box center [38, 60] width 71 height 18
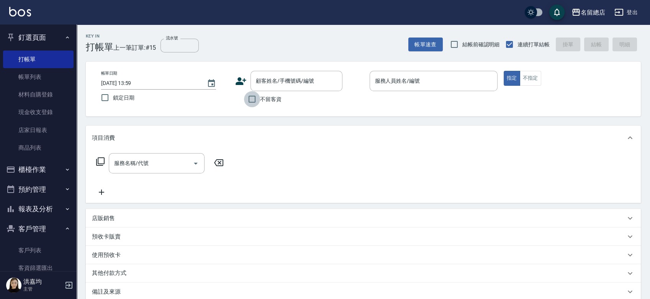
click at [246, 98] on input "不留客資" at bounding box center [252, 99] width 16 height 16
checkbox input "true"
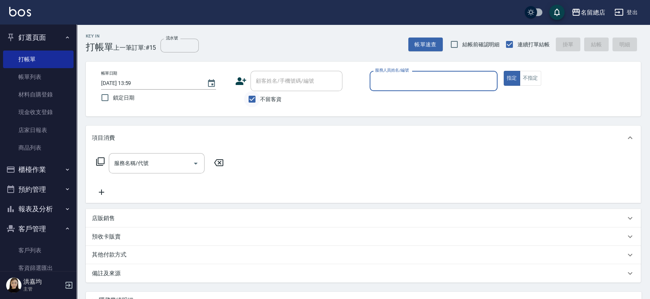
type input "ㄕ"
type input "[PERSON_NAME]"
type button "true"
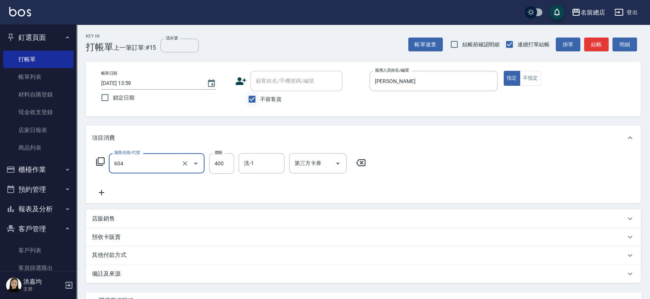
type input "健康洗髮(604)"
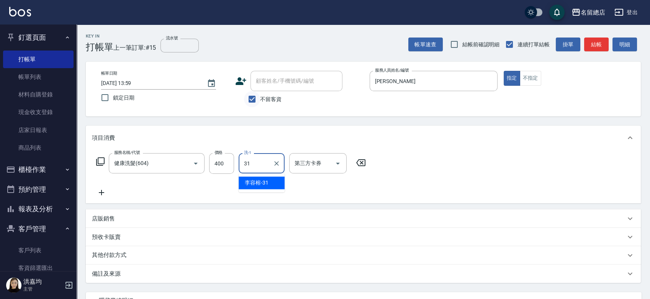
type input "[PERSON_NAME]-31"
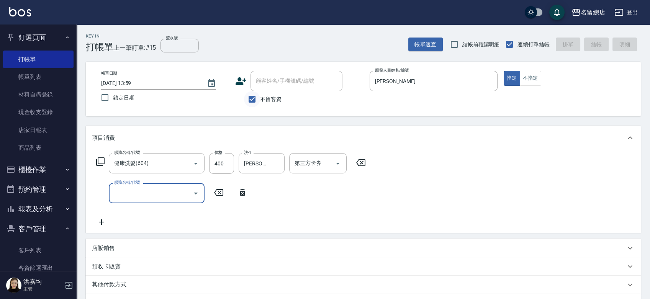
type input "[DATE] 14:04"
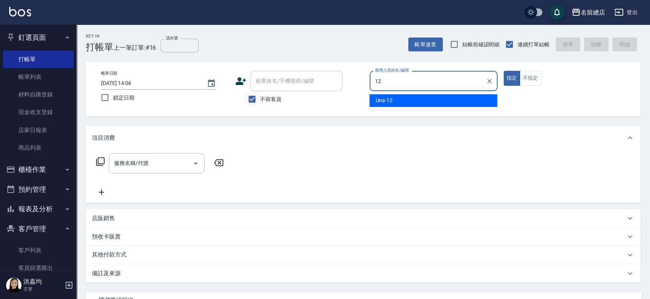
type input "Una-12"
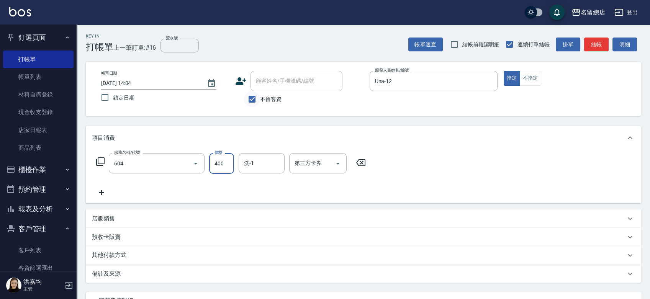
type input "健康洗髮(604)"
type input "300"
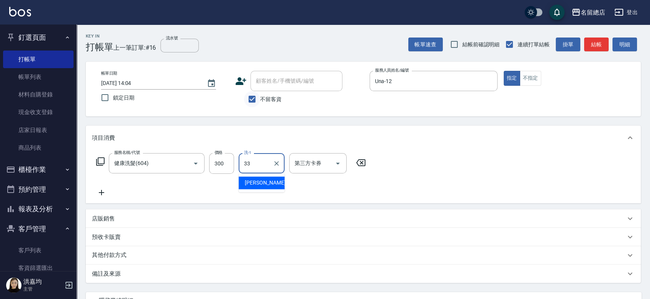
type input "[PERSON_NAME]-33"
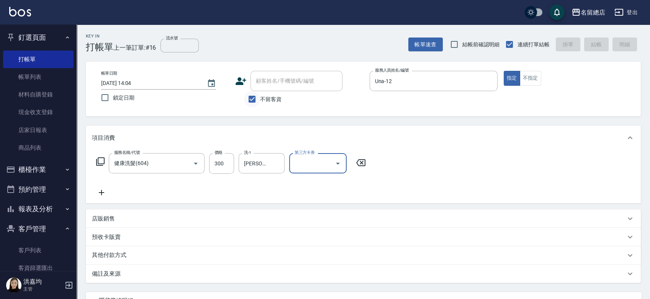
type input "[DATE] 14:05"
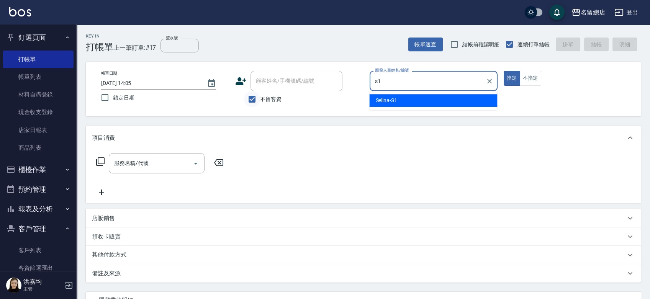
type input "Selina-S1"
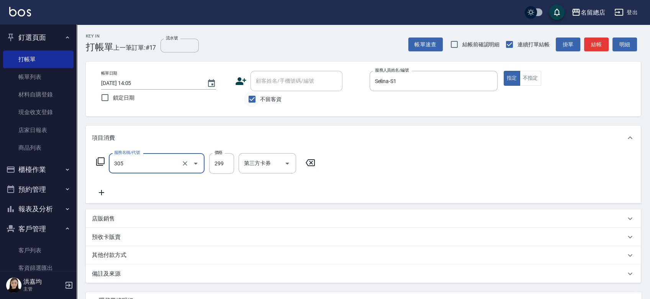
type input "剪髮(305)"
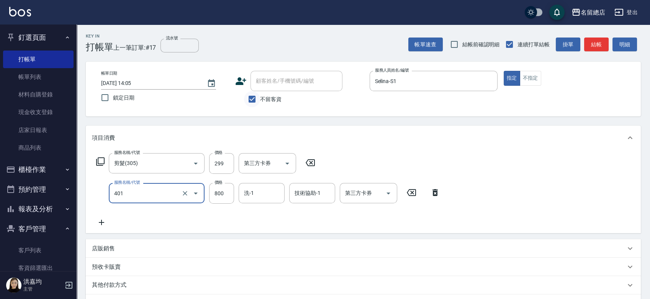
type input "自備護髮(401)"
type input "2000"
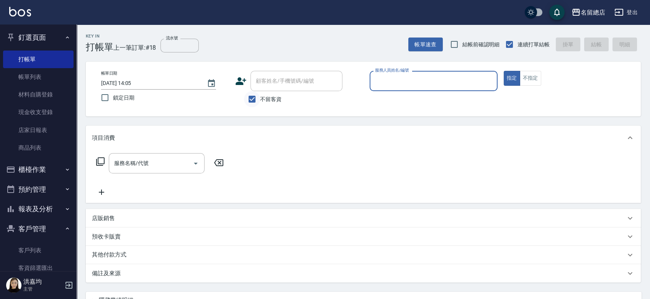
click at [254, 98] on input "不留客資" at bounding box center [252, 99] width 16 height 16
checkbox input "false"
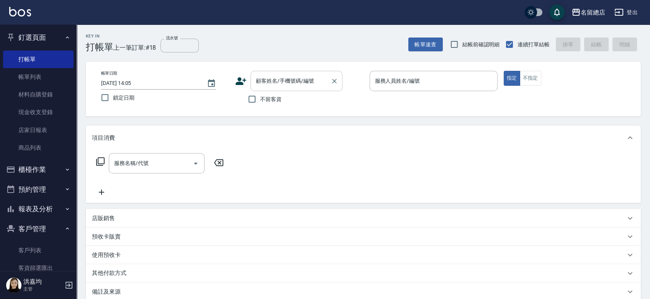
click at [263, 79] on input "顧客姓名/手機號碼/編號" at bounding box center [291, 80] width 74 height 13
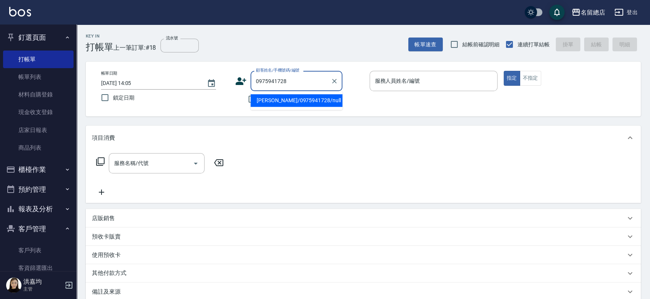
type input "[PERSON_NAME]/0975941728/null"
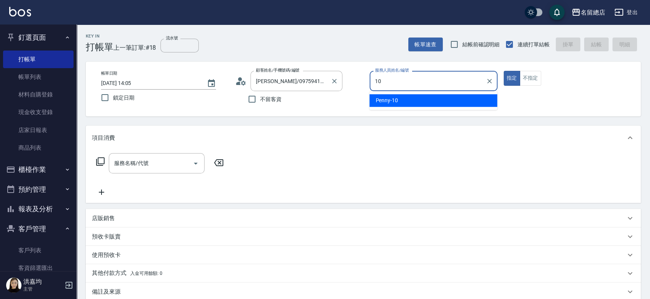
type input "Penny-10"
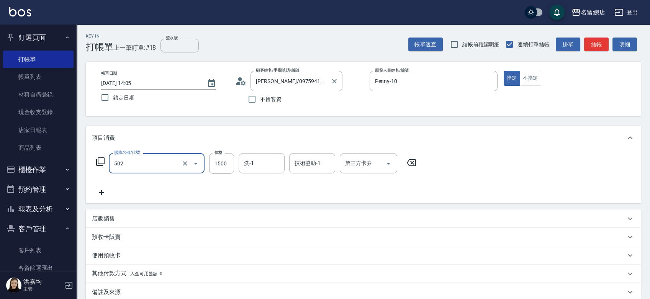
type input "染髮1500以上(502)"
type input "3000"
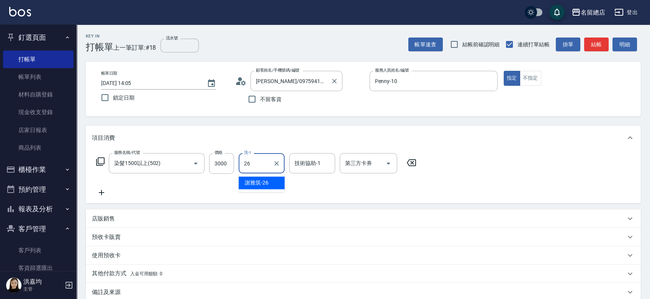
type input "[PERSON_NAME]-26"
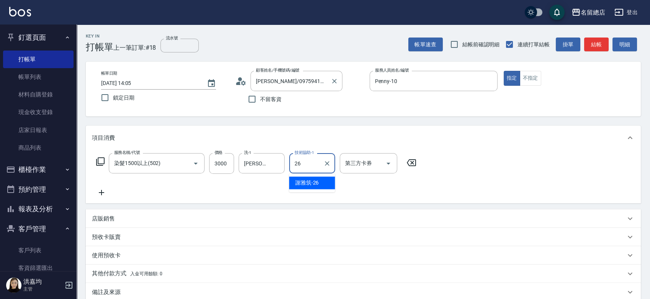
type input "[PERSON_NAME]-26"
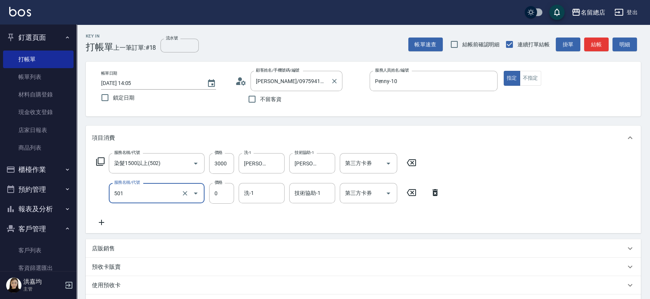
type input "2段蓋卡1300以上(501)"
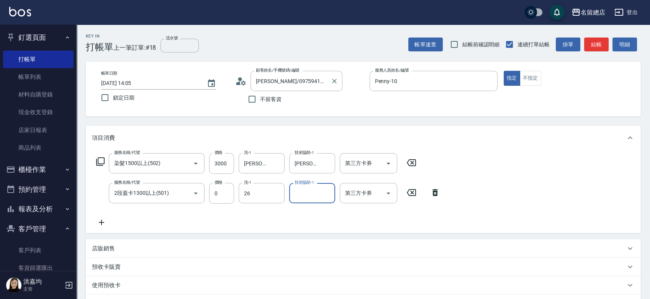
type input "[PERSON_NAME]-26"
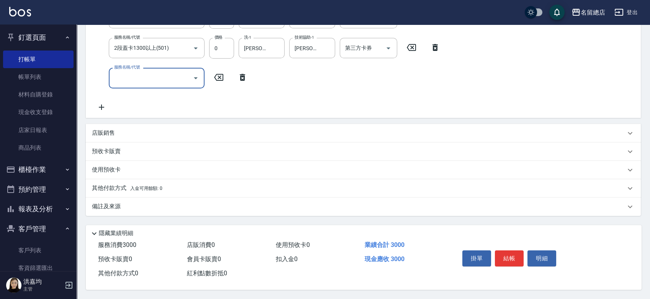
scroll to position [147, 0]
click at [111, 185] on p "其他付款方式 入金可用餘額: 0" at bounding box center [127, 188] width 71 height 8
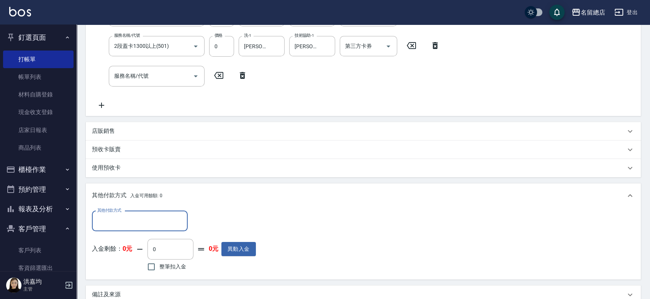
scroll to position [0, 0]
click at [116, 218] on input "其他付款方式" at bounding box center [139, 221] width 89 height 13
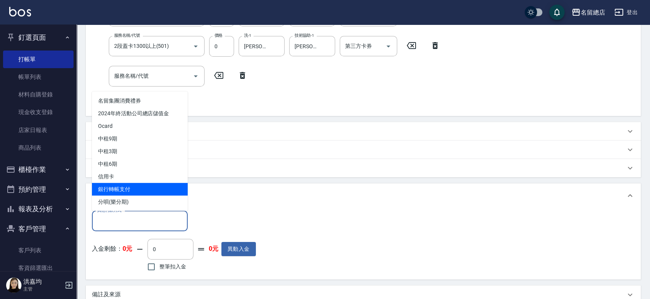
click at [118, 192] on span "銀行轉帳支付" at bounding box center [140, 189] width 96 height 13
type input "銀行轉帳支付"
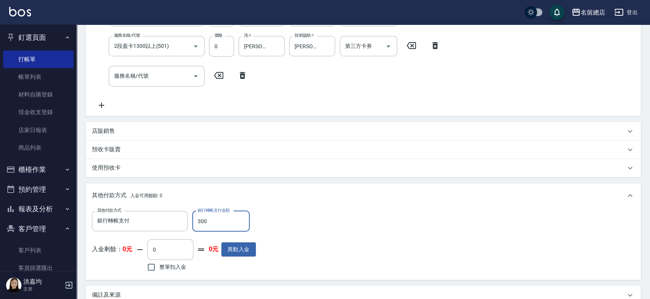
type input "3000"
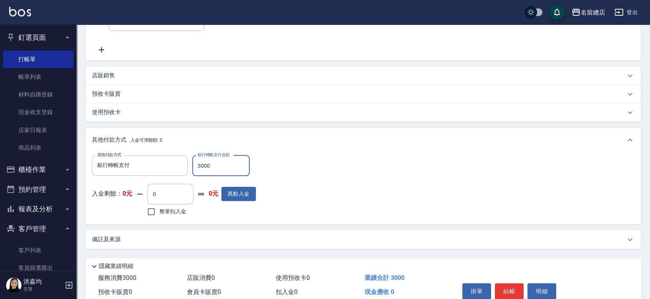
scroll to position [238, 0]
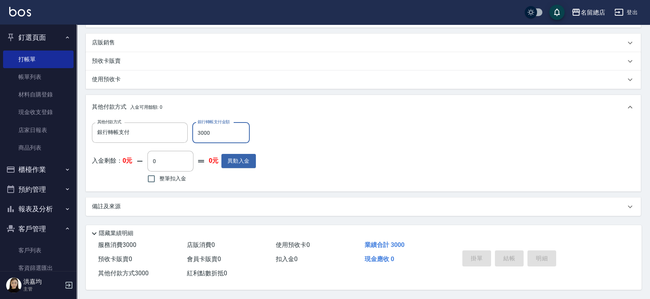
type input "[DATE] 14:06"
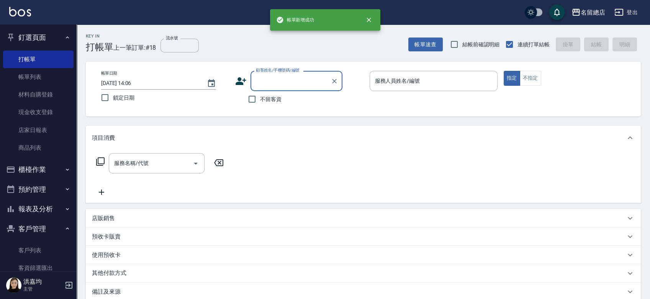
scroll to position [0, 0]
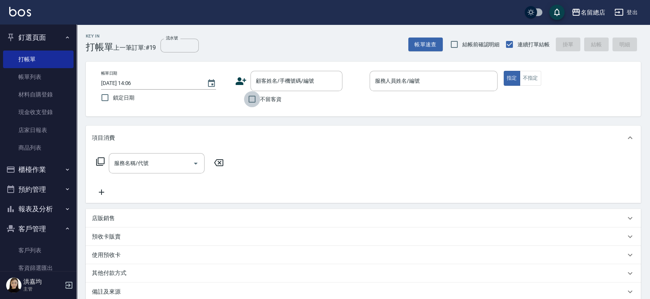
click at [255, 100] on input "不留客資" at bounding box center [252, 99] width 16 height 16
checkbox input "true"
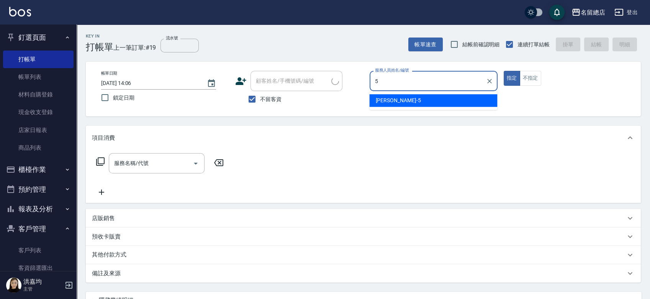
type input "[PERSON_NAME]-5"
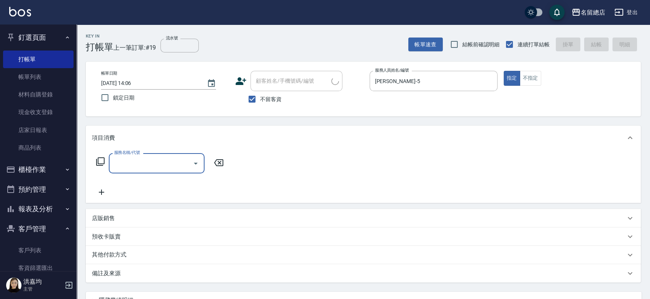
type input "[PERSON_NAME]/0983056568/"
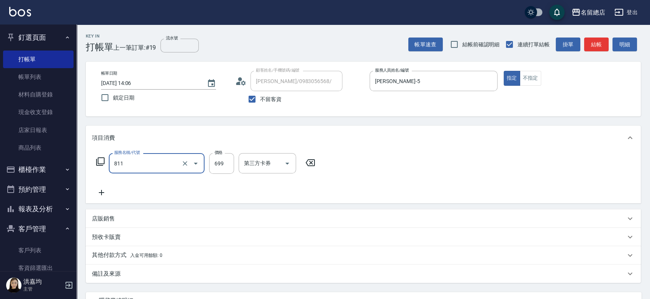
type input "洗+剪(811)"
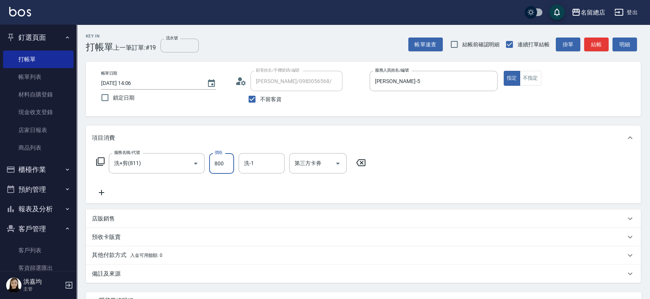
type input "800"
click at [527, 74] on button "不指定" at bounding box center [530, 78] width 21 height 15
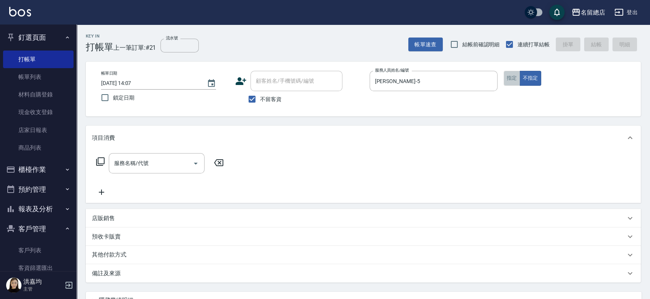
click at [508, 83] on button "指定" at bounding box center [512, 78] width 16 height 15
click at [250, 101] on input "不留客資" at bounding box center [252, 99] width 16 height 16
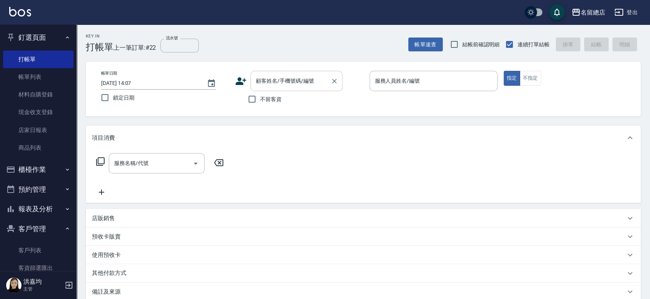
click at [261, 82] on input "顧客姓名/手機號碼/編號" at bounding box center [291, 80] width 74 height 13
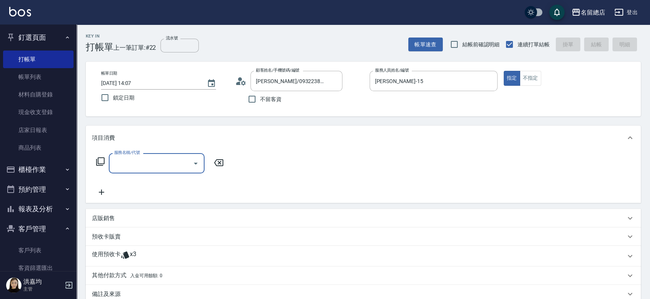
click at [126, 251] on icon at bounding box center [125, 255] width 9 height 9
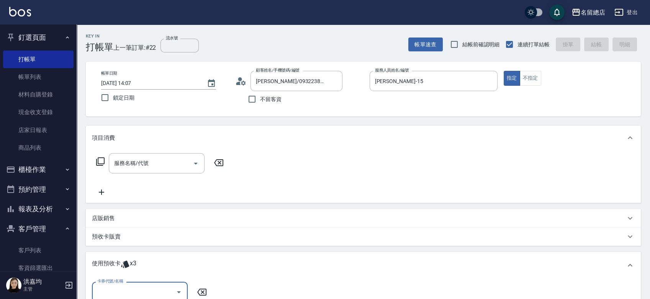
click at [110, 289] on input "卡券代號/名稱" at bounding box center [133, 292] width 77 height 13
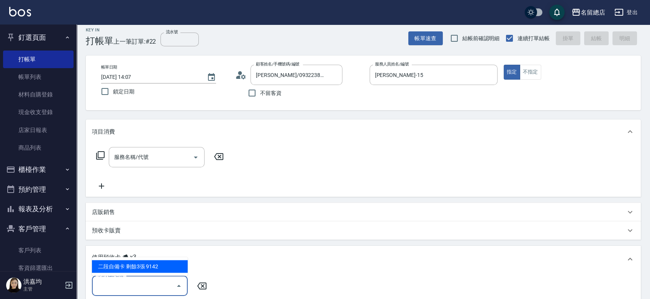
scroll to position [43, 0]
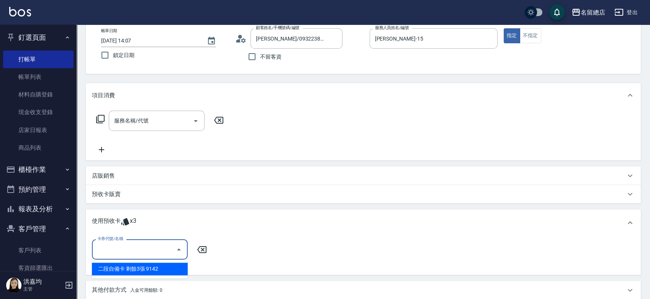
click at [152, 257] on div "卡券代號/名稱" at bounding box center [140, 250] width 96 height 20
click at [146, 252] on input "卡券代號/名稱" at bounding box center [133, 249] width 77 height 13
click at [142, 269] on div "二段自備卡 剩餘3張 9142" at bounding box center [140, 269] width 96 height 13
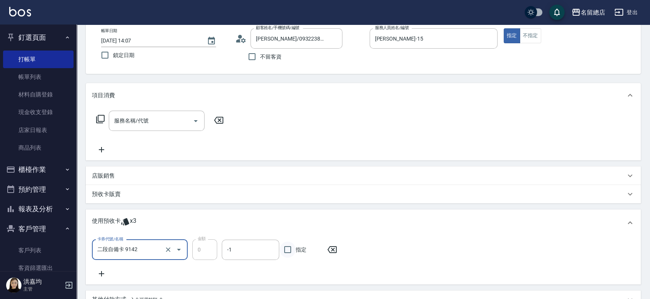
click at [287, 250] on input "指定" at bounding box center [288, 250] width 16 height 16
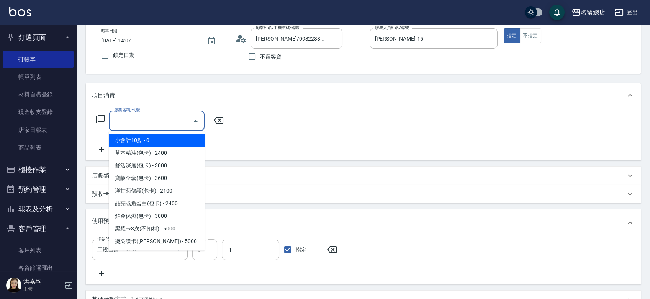
click at [135, 121] on input "服務名稱/代號" at bounding box center [150, 120] width 77 height 13
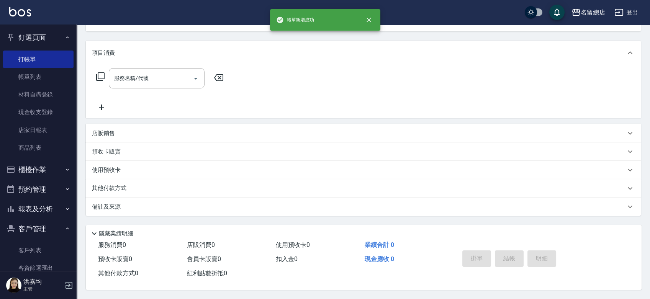
scroll to position [0, 0]
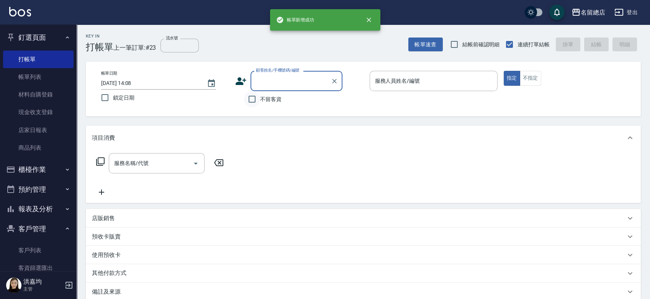
click at [255, 99] on input "不留客資" at bounding box center [252, 99] width 16 height 16
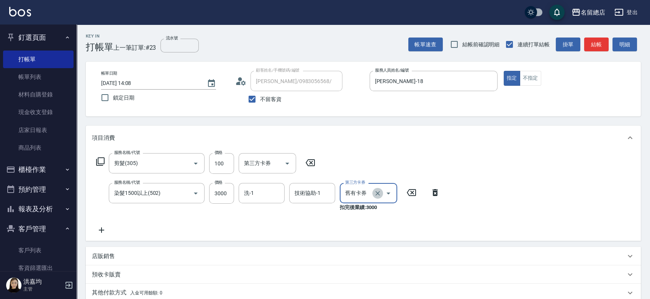
click at [378, 190] on icon "Clear" at bounding box center [378, 194] width 8 height 8
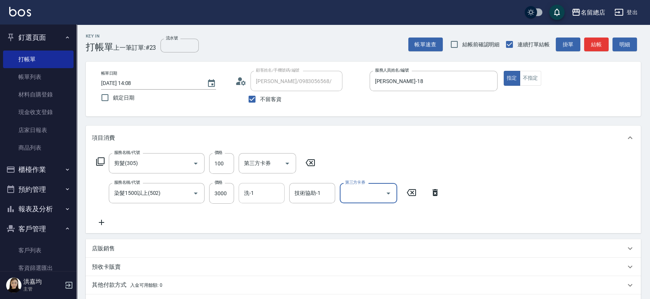
click at [258, 198] on input "洗-1" at bounding box center [261, 193] width 39 height 13
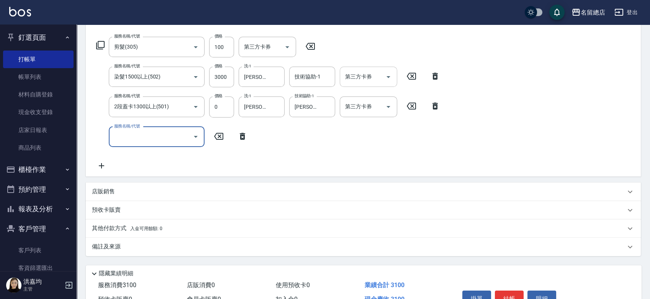
scroll to position [85, 0]
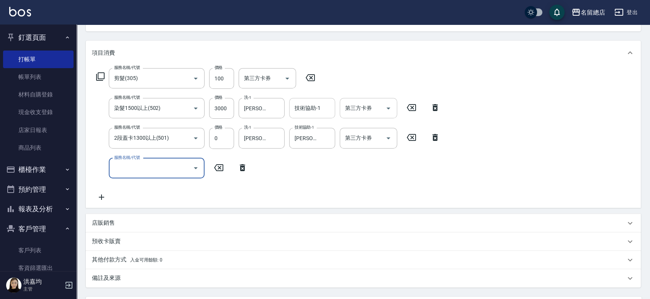
click at [318, 114] on input "技術協助-1" at bounding box center [312, 108] width 39 height 13
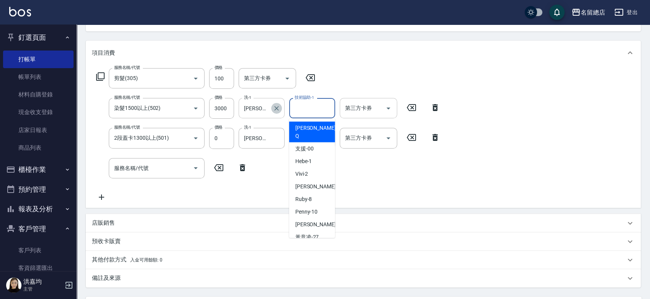
drag, startPoint x: 276, startPoint y: 109, endPoint x: 281, endPoint y: 110, distance: 5.5
click at [276, 109] on icon "Clear" at bounding box center [277, 109] width 8 height 8
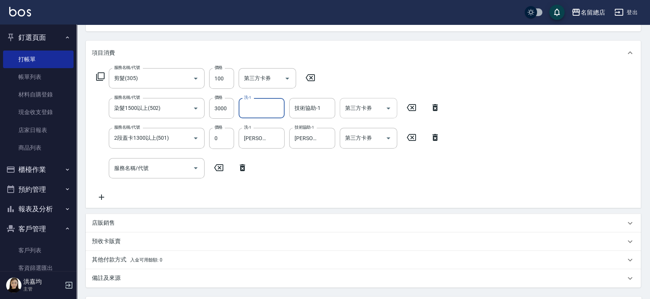
click at [252, 107] on input "洗-1" at bounding box center [261, 108] width 39 height 13
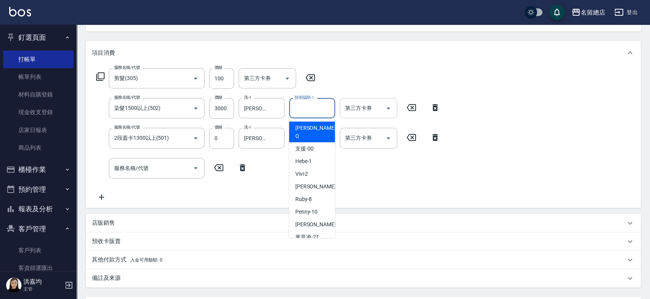
click at [304, 112] on input "技術協助-1" at bounding box center [312, 108] width 39 height 13
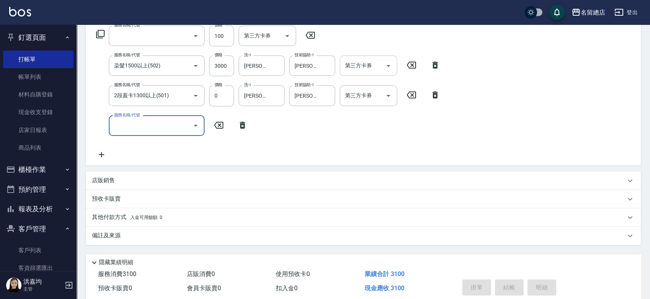
scroll to position [69, 0]
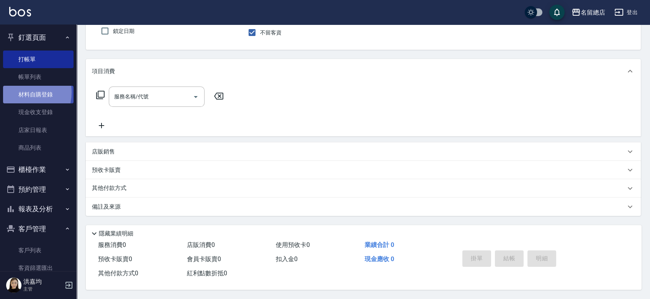
click at [22, 92] on link "材料自購登錄" at bounding box center [38, 95] width 71 height 18
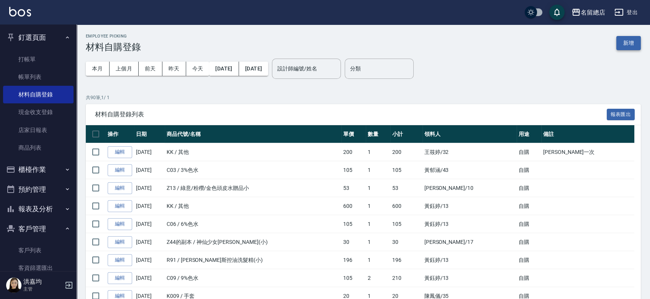
click at [630, 42] on button "新增" at bounding box center [629, 43] width 25 height 14
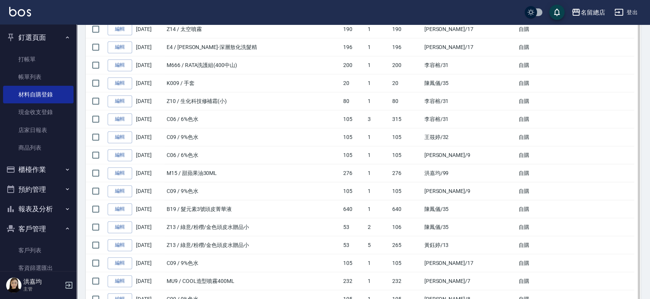
scroll to position [1160, 0]
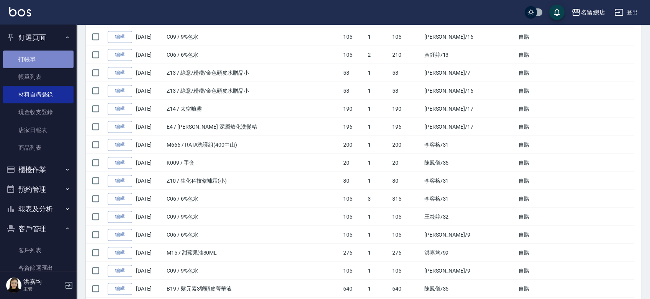
click at [39, 54] on link "打帳單" at bounding box center [38, 60] width 71 height 18
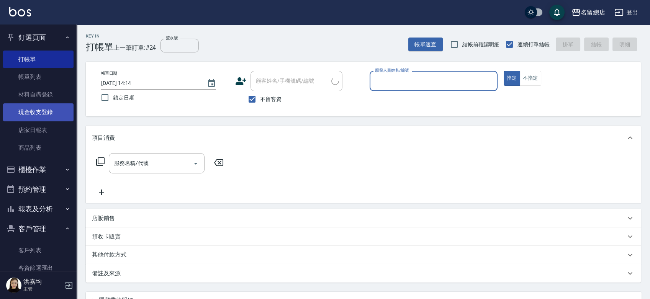
click at [39, 109] on link "現金收支登錄" at bounding box center [38, 112] width 71 height 18
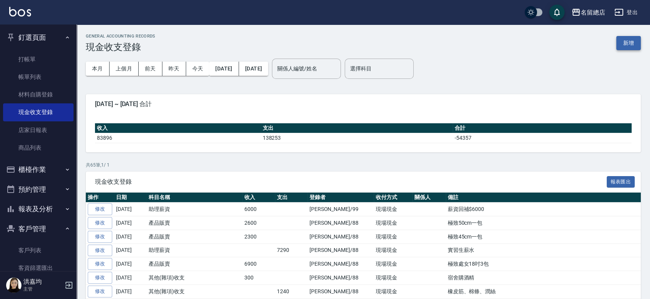
click at [637, 43] on button "新增" at bounding box center [629, 43] width 25 height 14
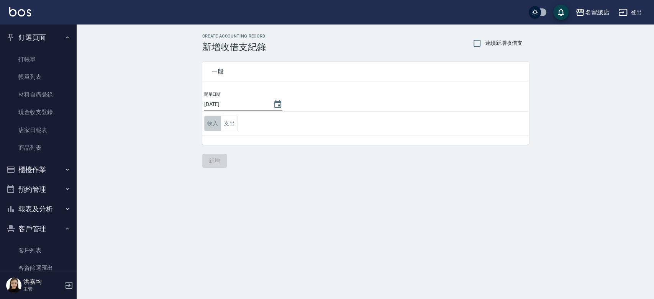
click at [210, 120] on button "收入" at bounding box center [212, 124] width 17 height 16
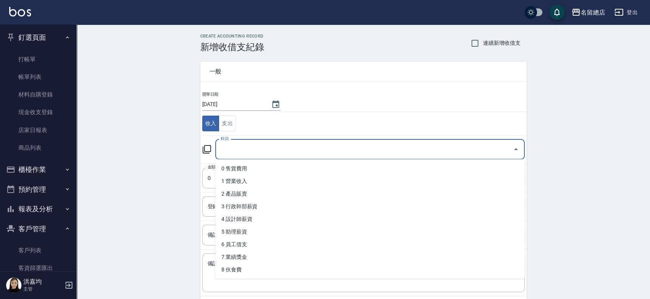
click at [246, 151] on input "科目" at bounding box center [364, 149] width 291 height 13
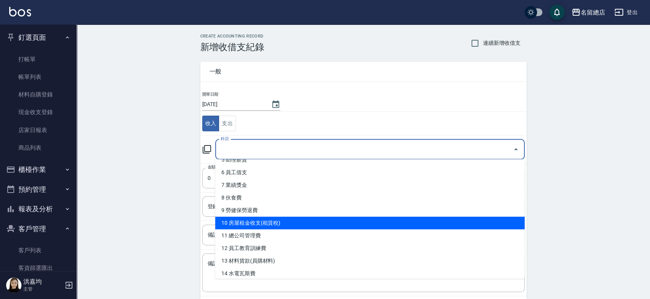
scroll to position [85, 0]
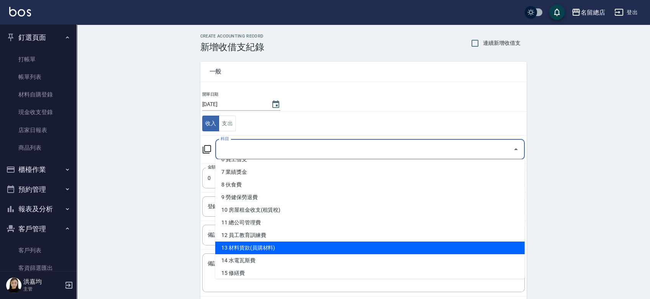
click at [269, 250] on li "13 材料貨款(員購材料)" at bounding box center [370, 248] width 310 height 13
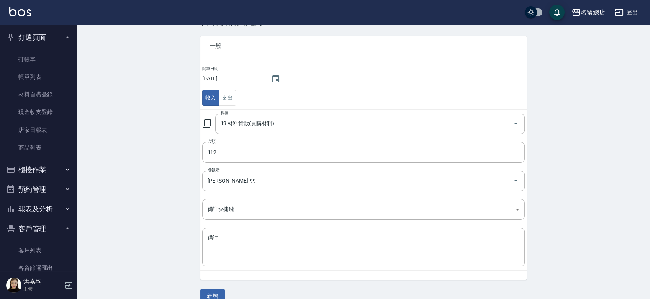
scroll to position [38, 0]
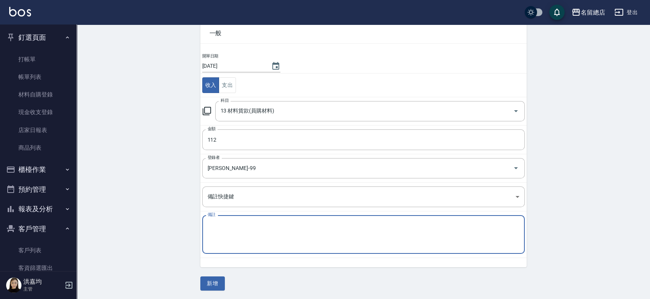
drag, startPoint x: 236, startPoint y: 223, endPoint x: 236, endPoint y: 219, distance: 4.2
click at [236, 219] on div "x 備註" at bounding box center [363, 234] width 323 height 39
click at [249, 230] on textarea "自購去色葉葉" at bounding box center [364, 235] width 312 height 26
click at [264, 223] on textarea "8自購去色液" at bounding box center [364, 235] width 312 height 26
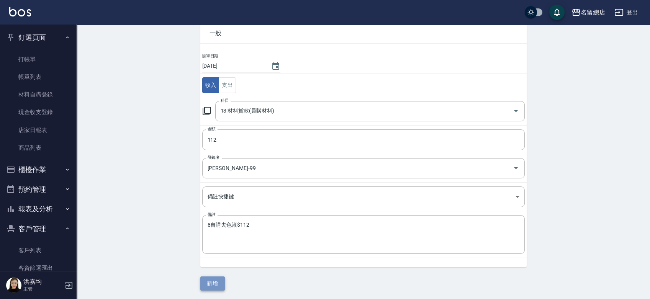
click at [222, 278] on button "新增" at bounding box center [212, 284] width 25 height 14
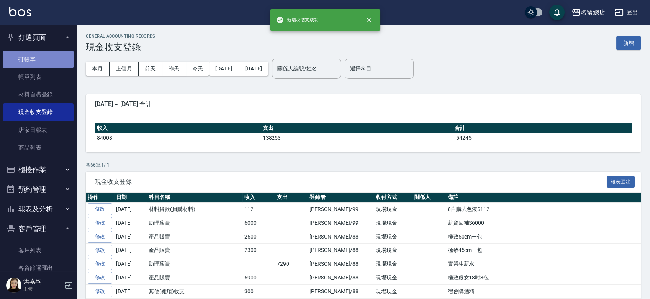
click at [47, 57] on link "打帳單" at bounding box center [38, 60] width 71 height 18
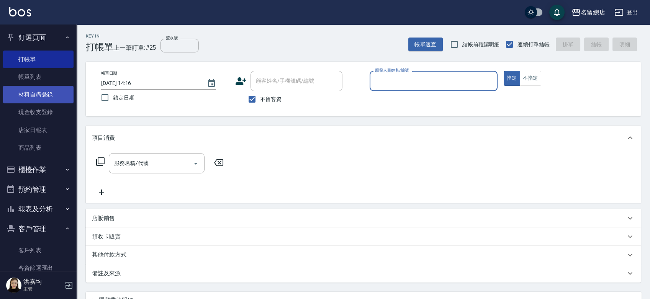
click at [32, 95] on link "材料自購登錄" at bounding box center [38, 95] width 71 height 18
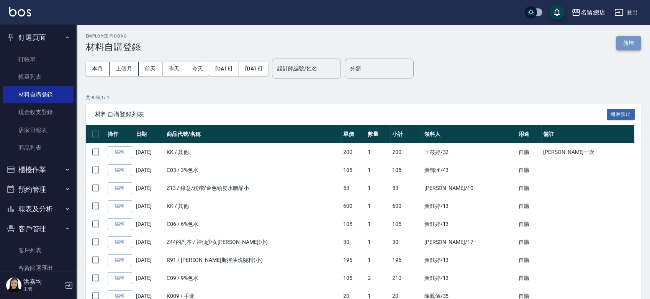
click at [629, 43] on button "新增" at bounding box center [629, 43] width 25 height 14
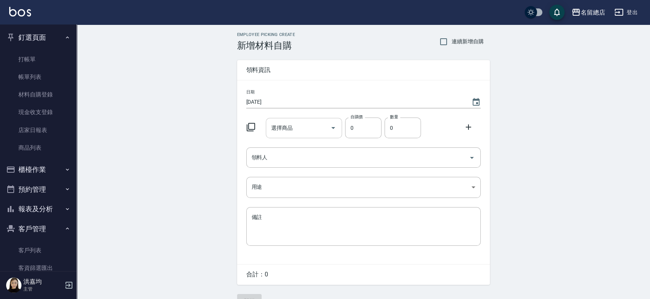
click at [307, 132] on input "選擇商品" at bounding box center [298, 127] width 58 height 13
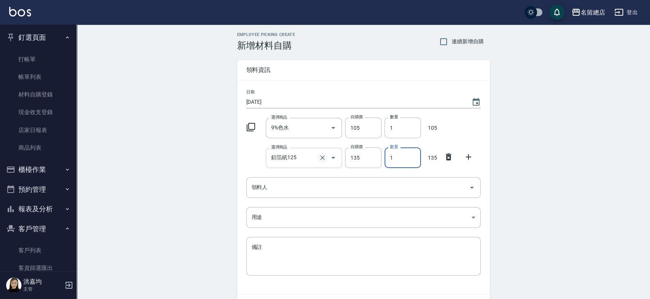
click at [318, 157] on button "Clear" at bounding box center [322, 158] width 11 height 11
click at [285, 160] on input "選擇商品" at bounding box center [298, 157] width 58 height 13
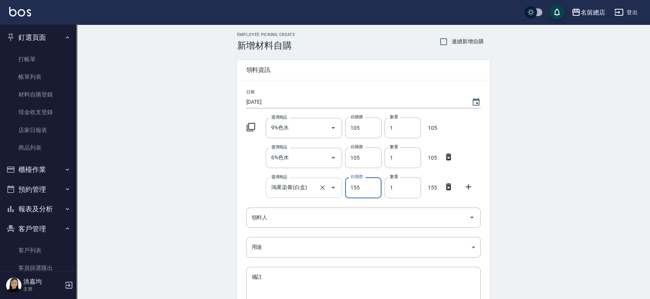
click at [323, 187] on icon "Clear" at bounding box center [323, 188] width 8 height 8
click at [282, 187] on input "選擇商品" at bounding box center [298, 187] width 58 height 13
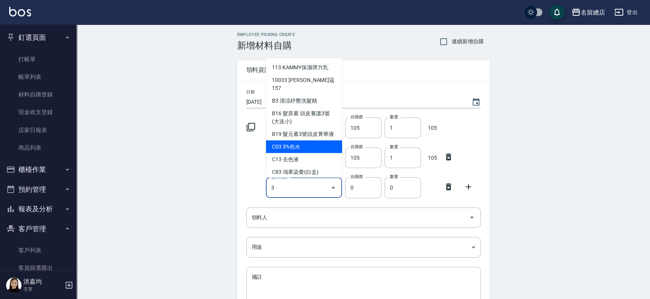
click at [295, 146] on li "C03 3%色水" at bounding box center [304, 146] width 76 height 13
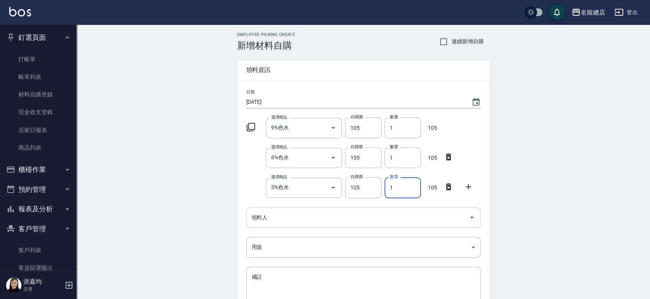
click at [290, 223] on input "領料人" at bounding box center [358, 217] width 216 height 13
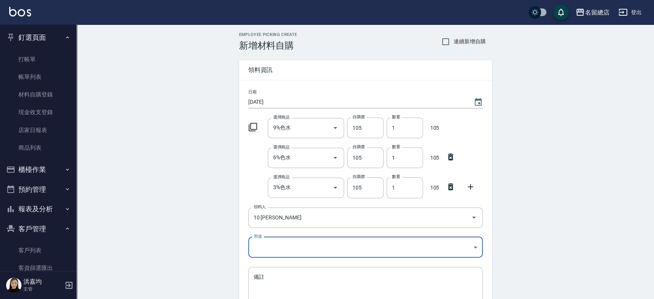
click at [305, 245] on body "名留總店 登出 釘選頁面 打帳單 帳單列表 材料自購登錄 現金收支登錄 店家日報表 商品列表 櫃檯作業 打帳單 帳單列表 掛單列表 營業儀表板 現金收支登錄 …" at bounding box center [327, 188] width 654 height 376
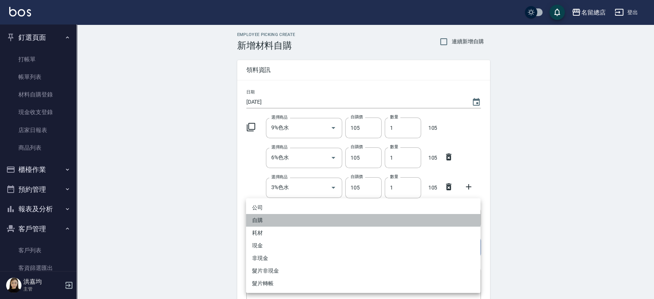
click at [273, 220] on li "自購" at bounding box center [363, 220] width 235 height 13
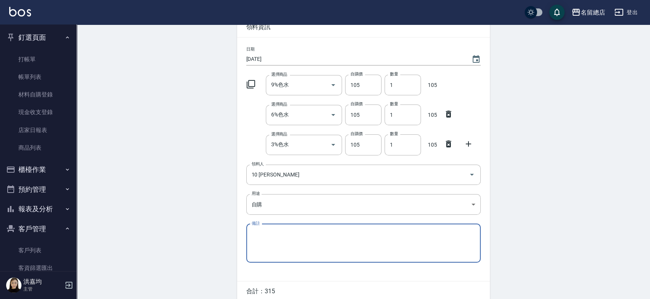
scroll to position [77, 0]
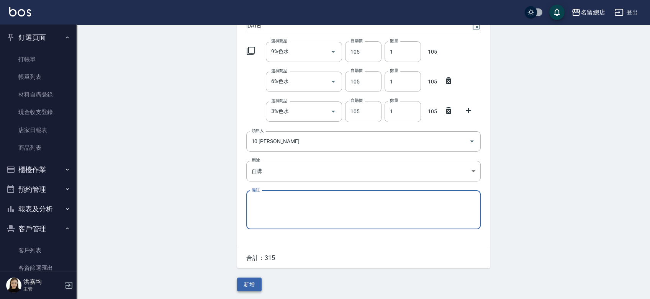
click at [252, 288] on button "新增" at bounding box center [249, 285] width 25 height 14
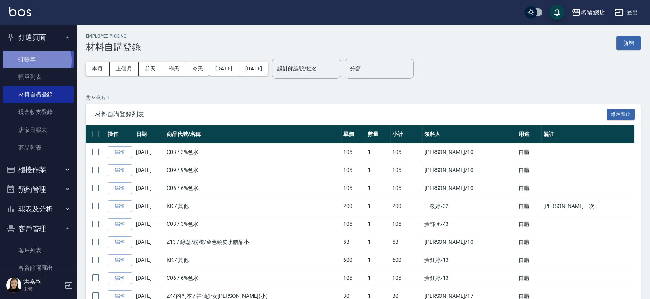
click at [34, 61] on link "打帳單" at bounding box center [38, 60] width 71 height 18
